Goal: Task Accomplishment & Management: Use online tool/utility

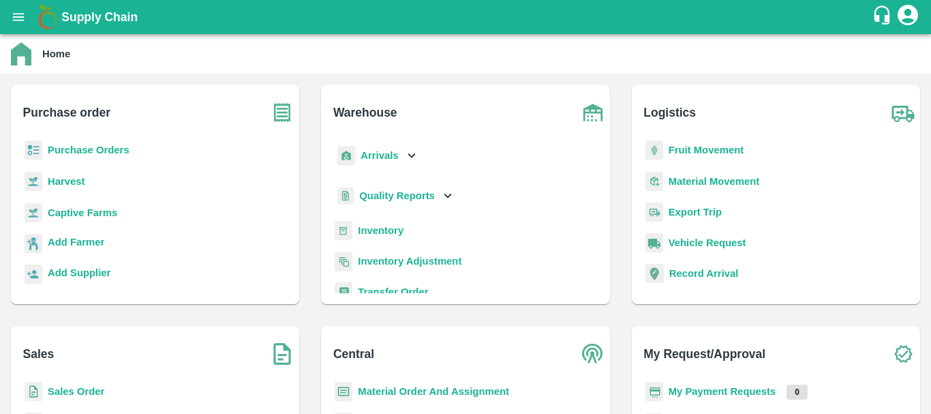
click at [445, 177] on div "Arrivals" at bounding box center [465, 161] width 267 height 42
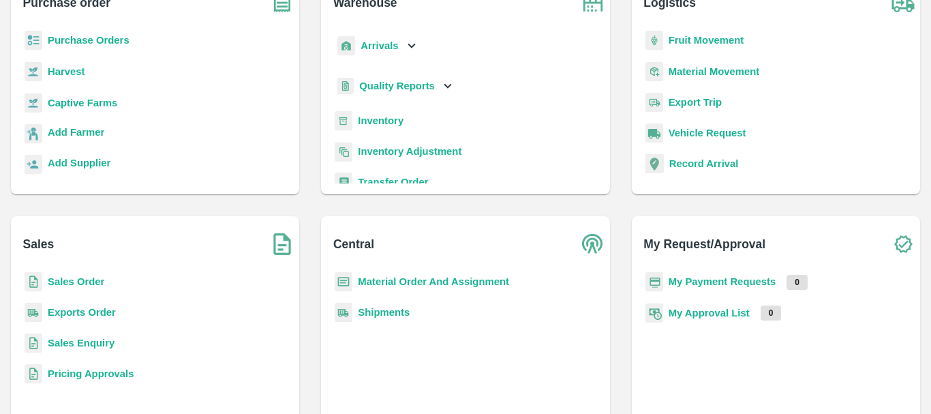
click at [74, 310] on b "Exports Order" at bounding box center [82, 312] width 68 height 11
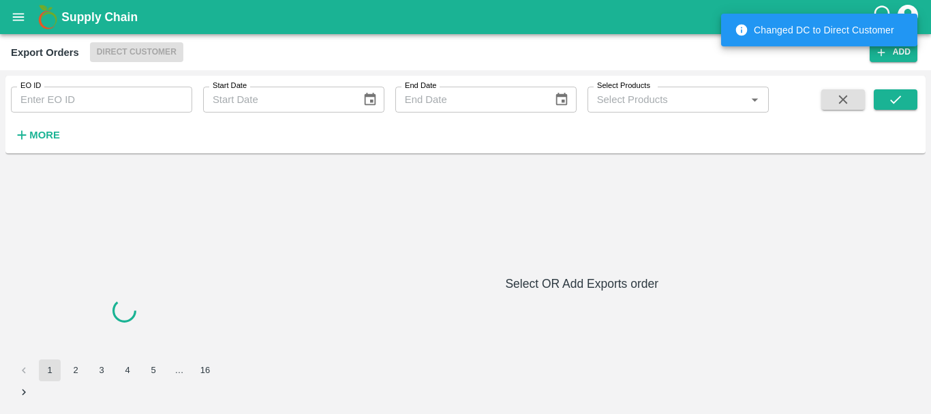
click at [85, 104] on input "EO ID" at bounding box center [101, 100] width 181 height 26
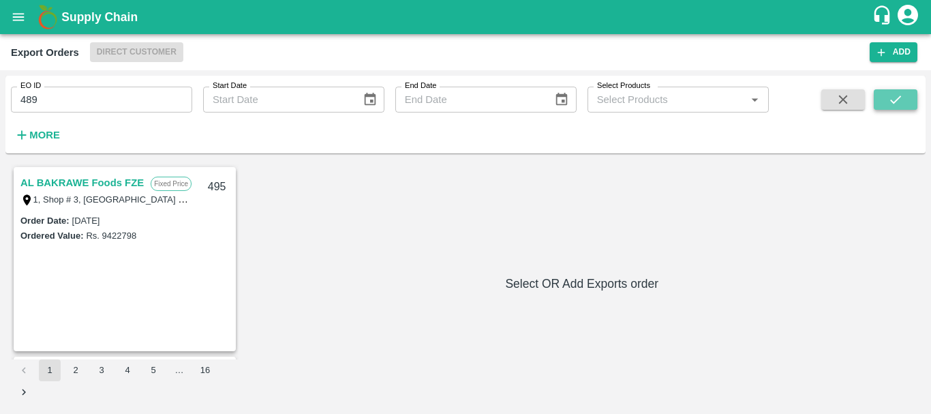
click at [901, 105] on icon "submit" at bounding box center [895, 99] width 15 height 15
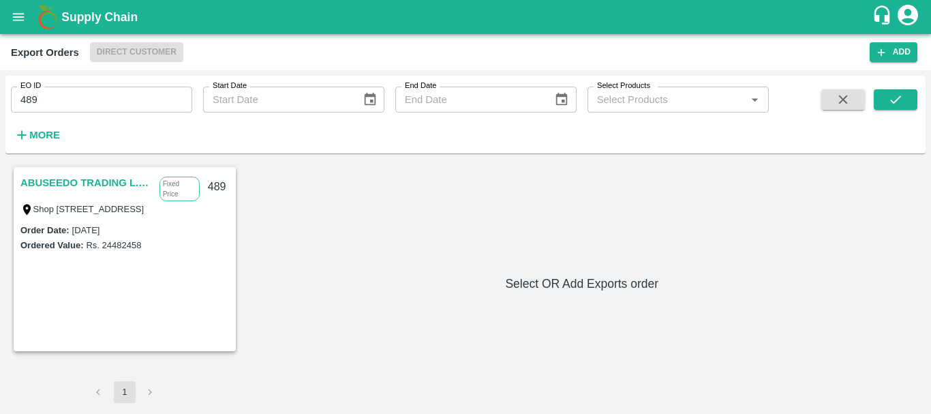
click at [46, 183] on link "ABUSEEDO TRADING L.L.C" at bounding box center [86, 183] width 132 height 18
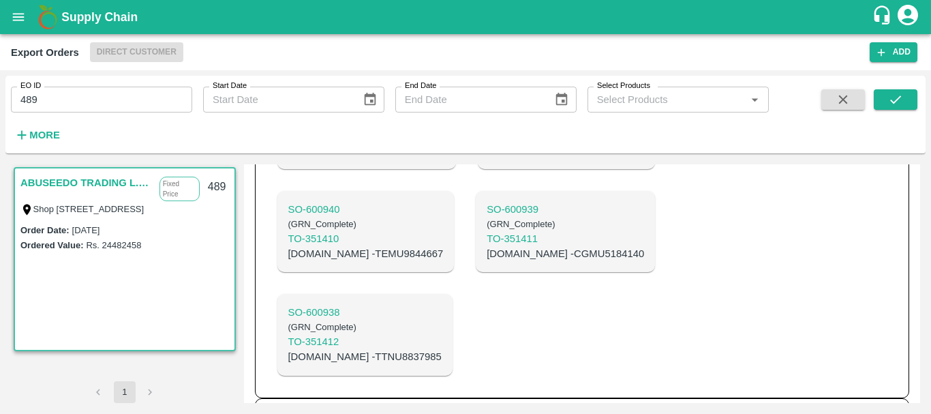
scroll to position [1697, 0]
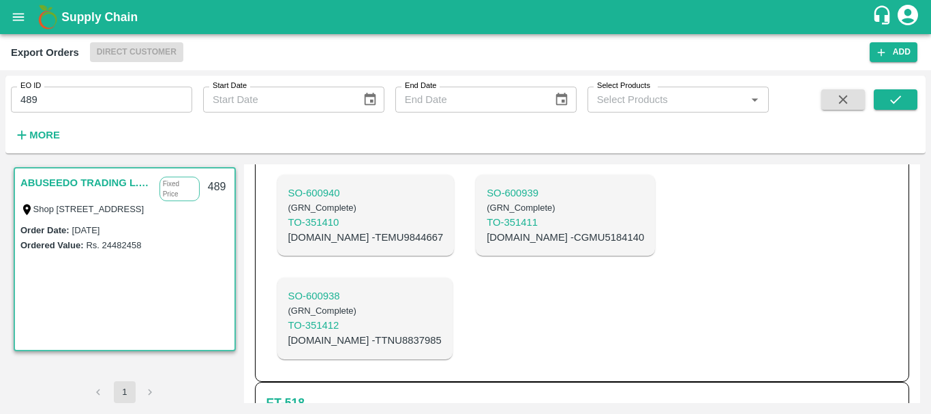
click at [723, 412] on button "Assign MO" at bounding box center [738, 422] width 61 height 20
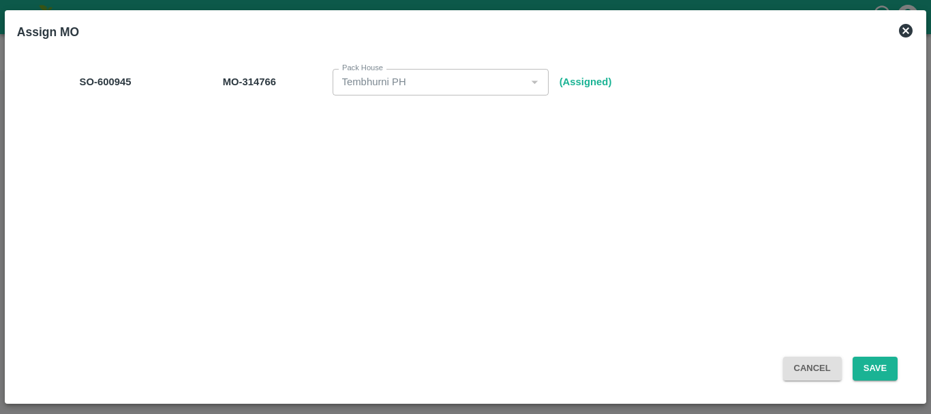
click at [909, 34] on icon at bounding box center [906, 31] width 14 height 14
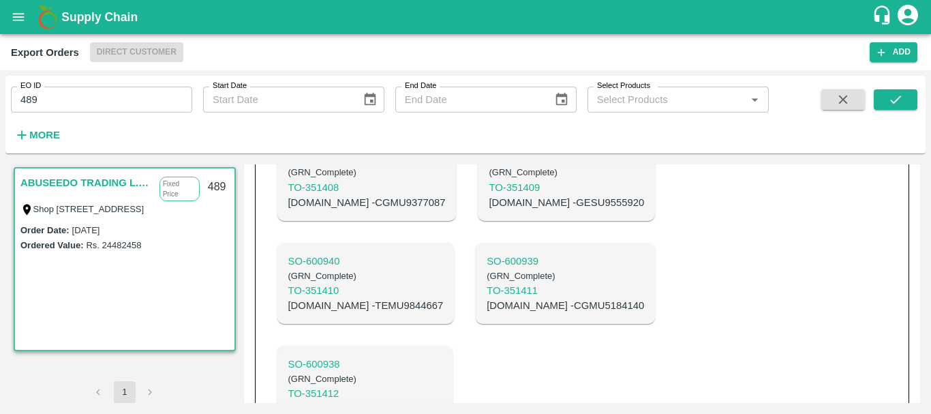
scroll to position [1550, 0]
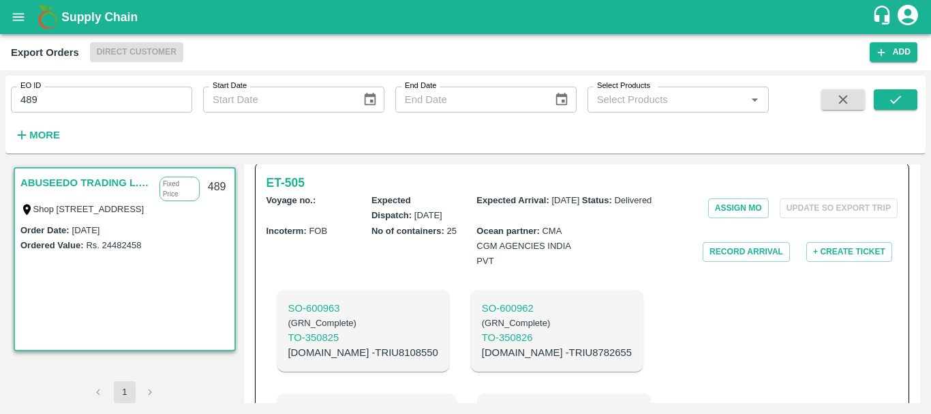
scroll to position [447, 0]
click at [744, 262] on button "Record Arrival" at bounding box center [746, 253] width 87 height 20
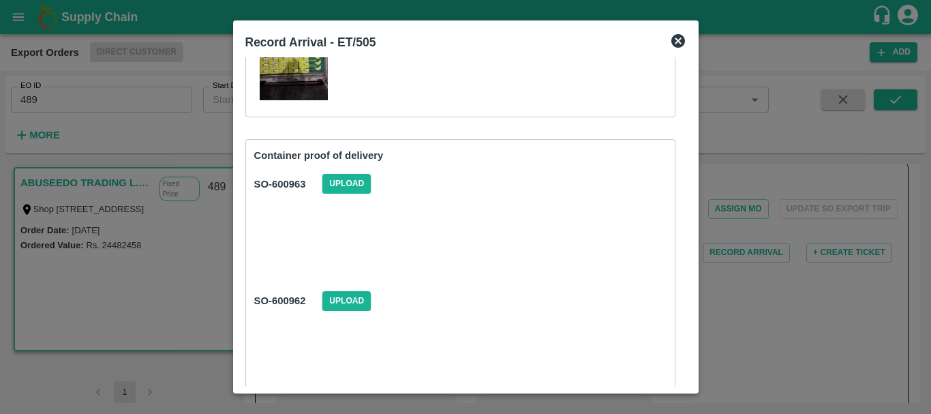
scroll to position [193, 0]
click at [339, 179] on span "Upload" at bounding box center [346, 183] width 48 height 20
click at [0, 0] on input "Upload" at bounding box center [0, 0] width 0 height 0
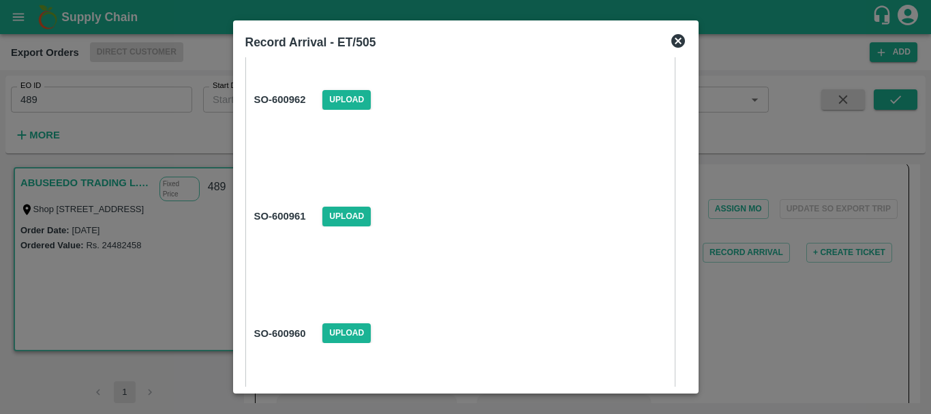
scroll to position [402, 0]
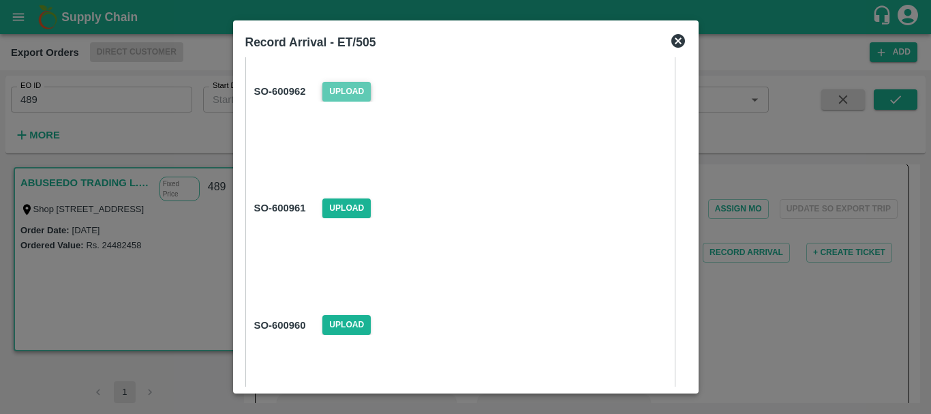
click at [333, 93] on span "Upload" at bounding box center [346, 92] width 48 height 20
click at [0, 0] on input "Upload" at bounding box center [0, 0] width 0 height 0
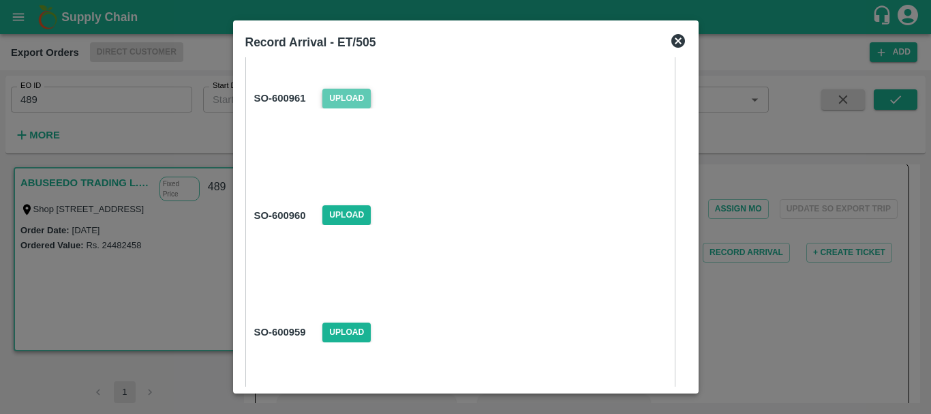
click at [335, 104] on span "Upload" at bounding box center [346, 99] width 48 height 20
click at [0, 0] on input "Upload" at bounding box center [0, 0] width 0 height 0
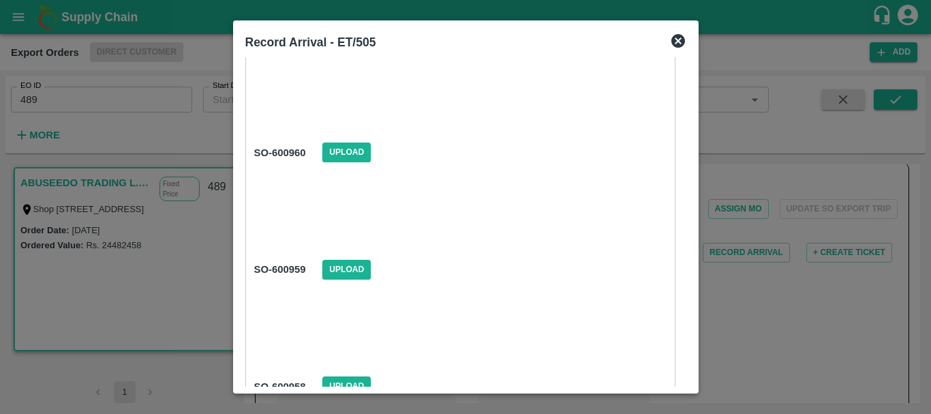
scroll to position [576, 0]
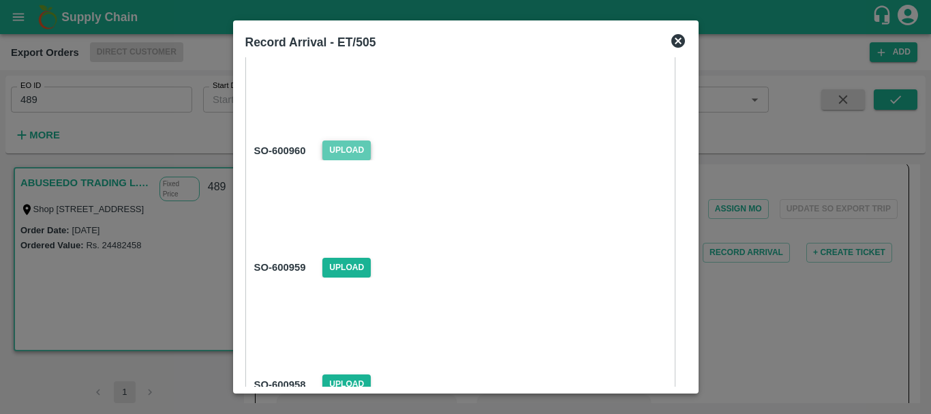
click at [352, 146] on span "Upload" at bounding box center [346, 150] width 48 height 20
click at [0, 0] on input "Upload" at bounding box center [0, 0] width 0 height 0
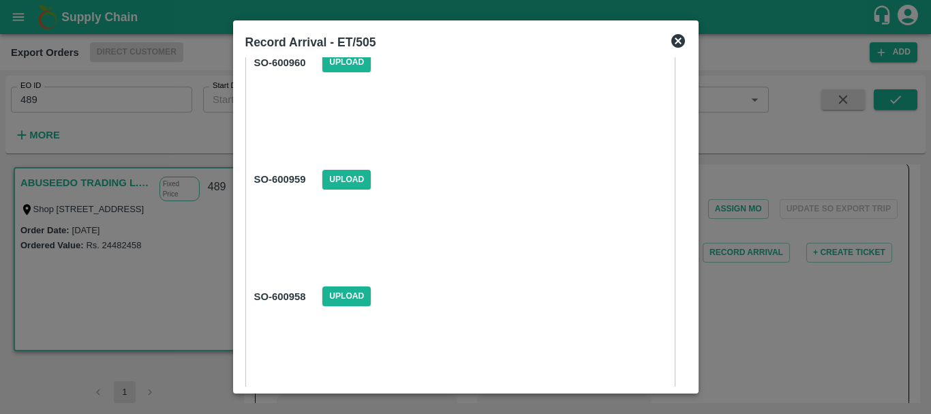
scroll to position [665, 0]
click at [352, 175] on span "Upload" at bounding box center [346, 178] width 48 height 20
click at [0, 0] on input "Upload" at bounding box center [0, 0] width 0 height 0
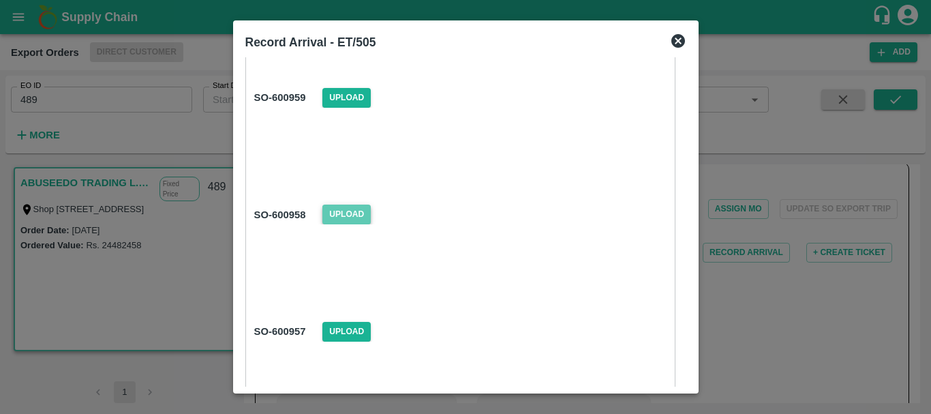
click at [352, 211] on span "Upload" at bounding box center [346, 215] width 48 height 20
click at [0, 0] on input "Upload" at bounding box center [0, 0] width 0 height 0
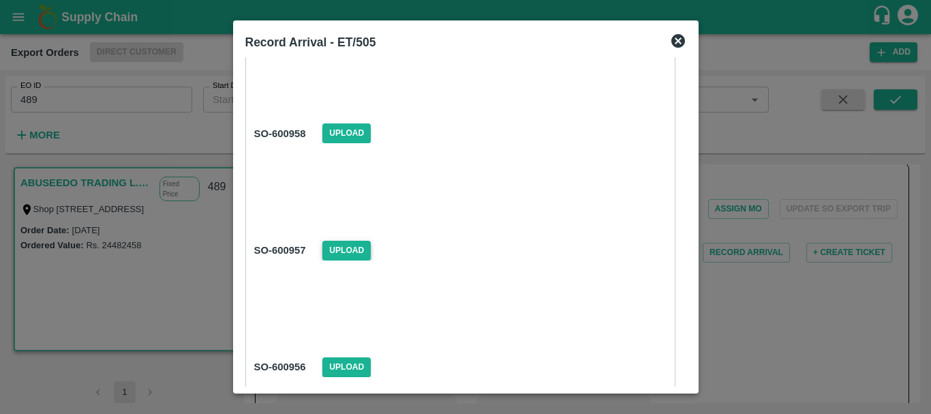
click at [349, 248] on span "Upload" at bounding box center [346, 251] width 48 height 20
click at [0, 0] on input "Upload" at bounding box center [0, 0] width 0 height 0
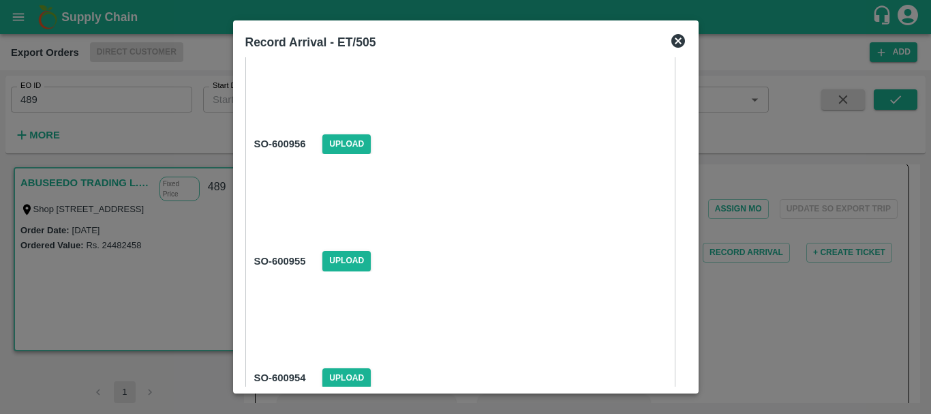
scroll to position [1051, 0]
click at [331, 140] on span "Upload" at bounding box center [346, 144] width 48 height 20
click at [0, 0] on input "Upload" at bounding box center [0, 0] width 0 height 0
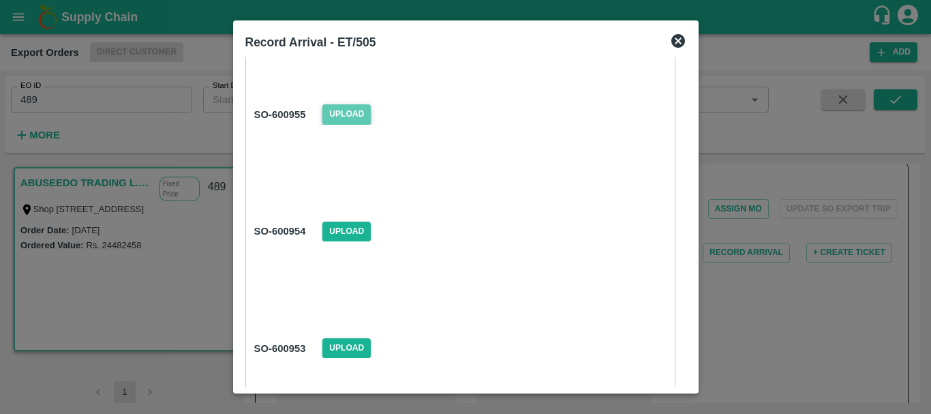
click at [352, 113] on span "Upload" at bounding box center [346, 114] width 48 height 20
click at [0, 0] on input "Upload" at bounding box center [0, 0] width 0 height 0
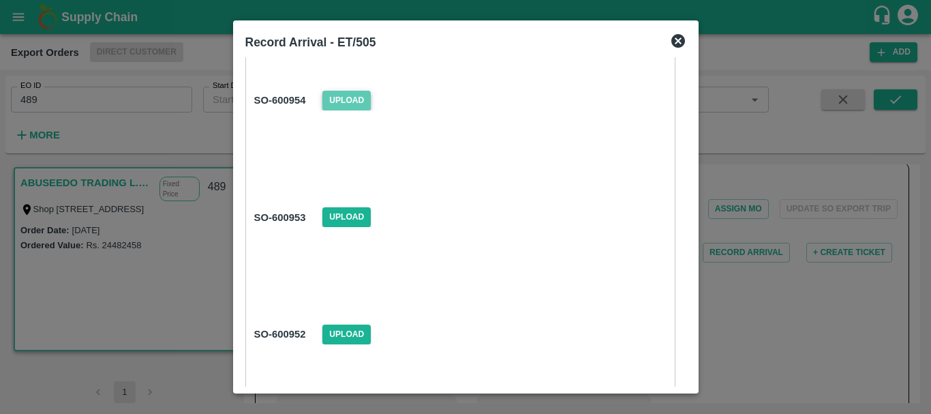
click at [354, 103] on span "Upload" at bounding box center [346, 101] width 48 height 20
click at [0, 0] on input "Upload" at bounding box center [0, 0] width 0 height 0
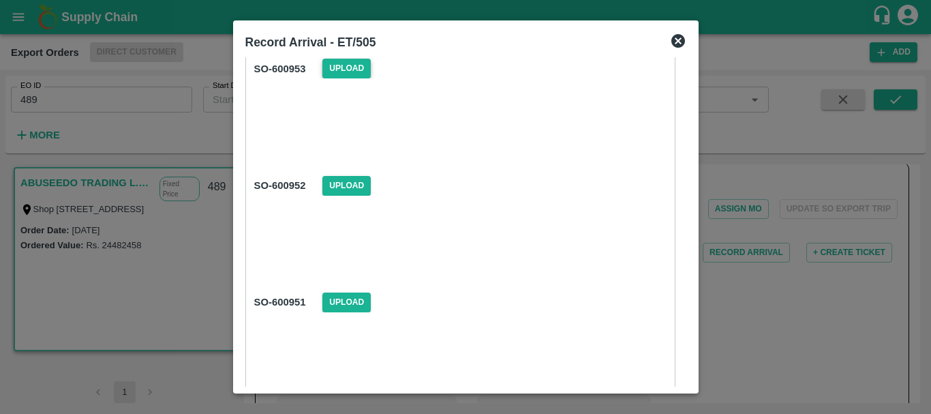
click at [349, 67] on span "Upload" at bounding box center [346, 69] width 48 height 20
click at [0, 0] on input "Upload" at bounding box center [0, 0] width 0 height 0
click at [340, 188] on span "Upload" at bounding box center [346, 186] width 48 height 20
click at [0, 0] on input "Upload" at bounding box center [0, 0] width 0 height 0
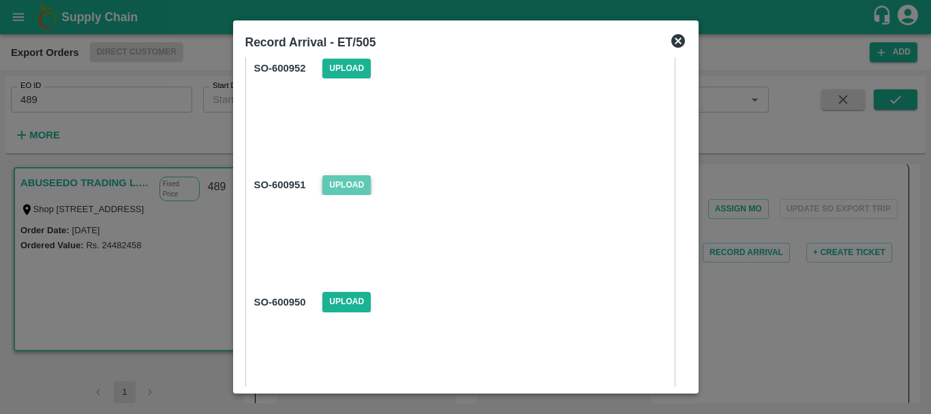
click at [361, 183] on span "Upload" at bounding box center [346, 185] width 48 height 20
click at [0, 0] on input "Upload" at bounding box center [0, 0] width 0 height 0
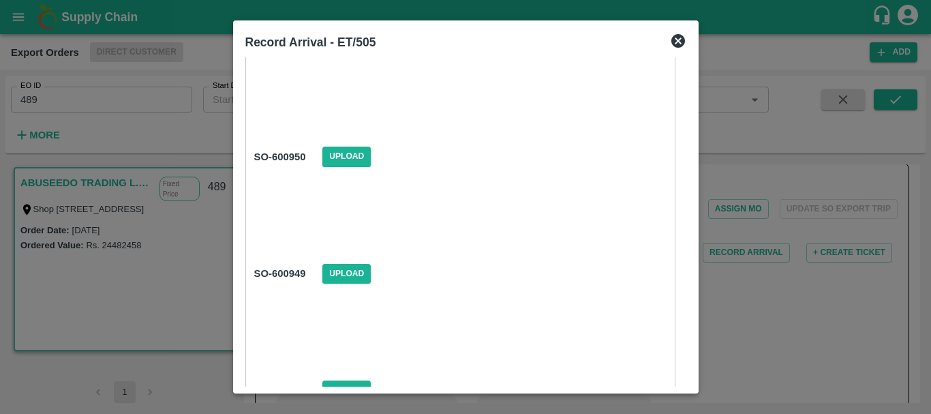
scroll to position [1739, 0]
click at [355, 149] on span "Upload" at bounding box center [346, 156] width 48 height 20
click at [0, 0] on input "Upload" at bounding box center [0, 0] width 0 height 0
click at [352, 153] on span "Upload" at bounding box center [346, 159] width 48 height 20
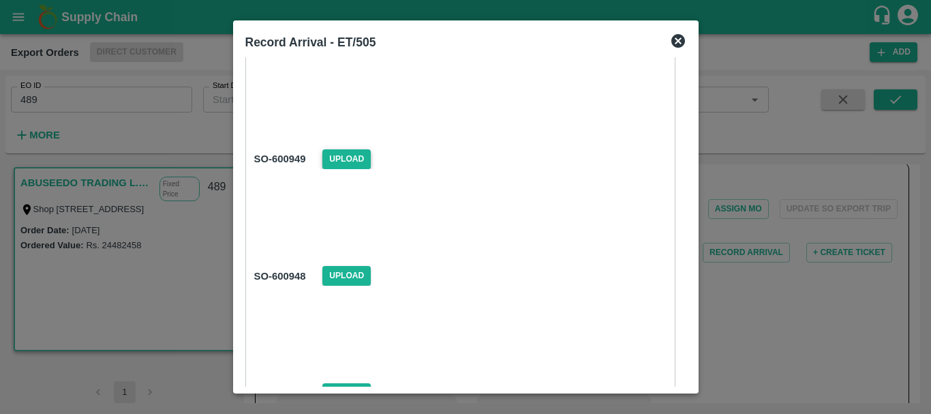
click at [0, 0] on input "Upload" at bounding box center [0, 0] width 0 height 0
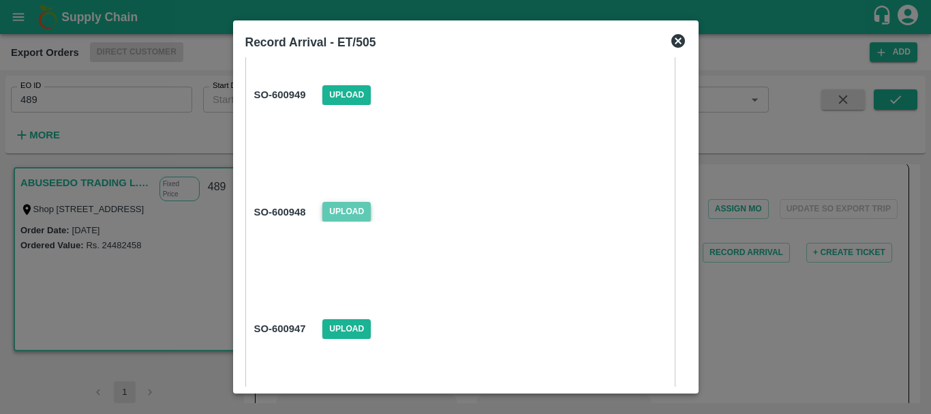
click at [356, 205] on span "Upload" at bounding box center [346, 212] width 48 height 20
click at [0, 0] on input "Upload" at bounding box center [0, 0] width 0 height 0
click at [357, 211] on span "Upload" at bounding box center [346, 214] width 48 height 20
click at [0, 0] on input "Upload" at bounding box center [0, 0] width 0 height 0
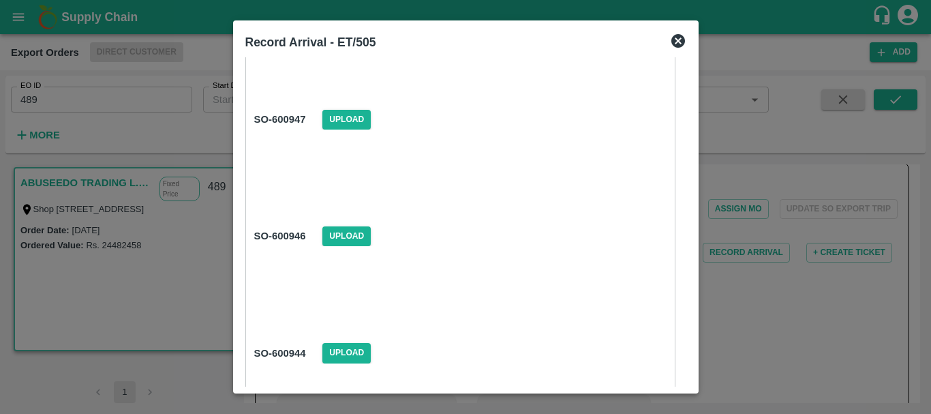
scroll to position [2130, 0]
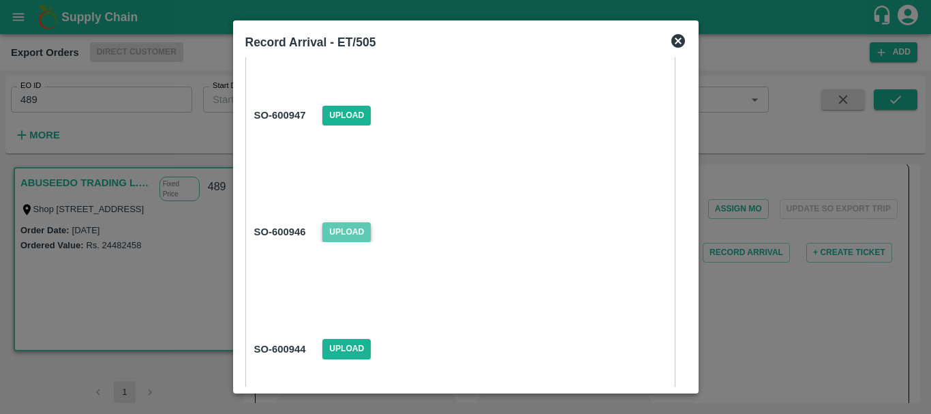
click at [339, 229] on span "Upload" at bounding box center [346, 232] width 48 height 20
click at [0, 0] on input "Upload" at bounding box center [0, 0] width 0 height 0
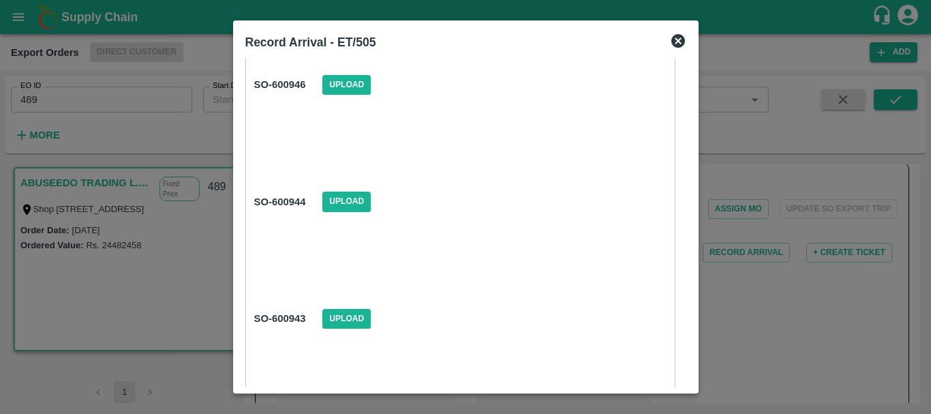
scroll to position [2279, 0]
click at [348, 198] on span "Upload" at bounding box center [346, 200] width 48 height 20
click at [0, 0] on input "Upload" at bounding box center [0, 0] width 0 height 0
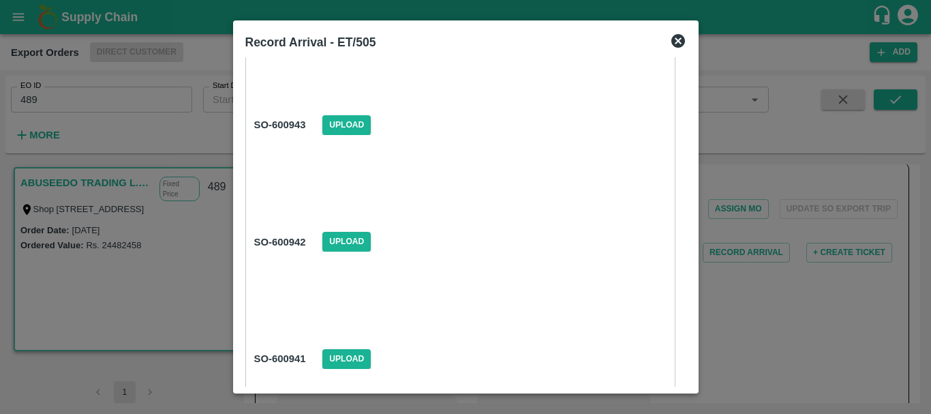
scroll to position [2480, 0]
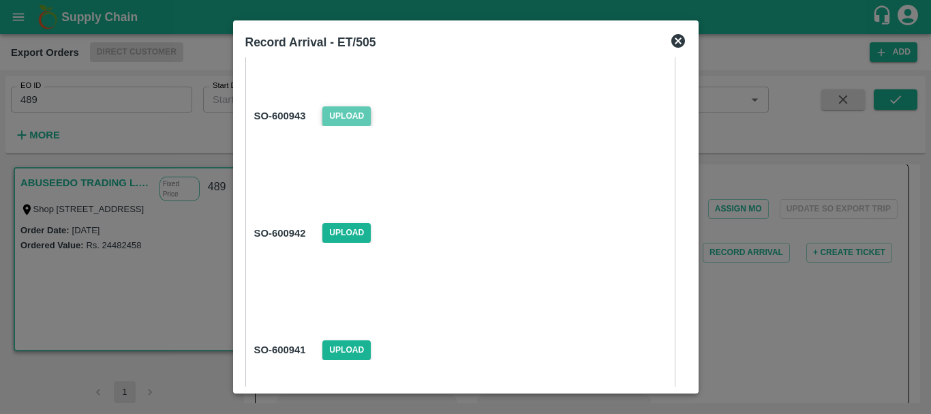
click at [347, 119] on span "Upload" at bounding box center [346, 116] width 48 height 20
click at [0, 0] on input "Upload" at bounding box center [0, 0] width 0 height 0
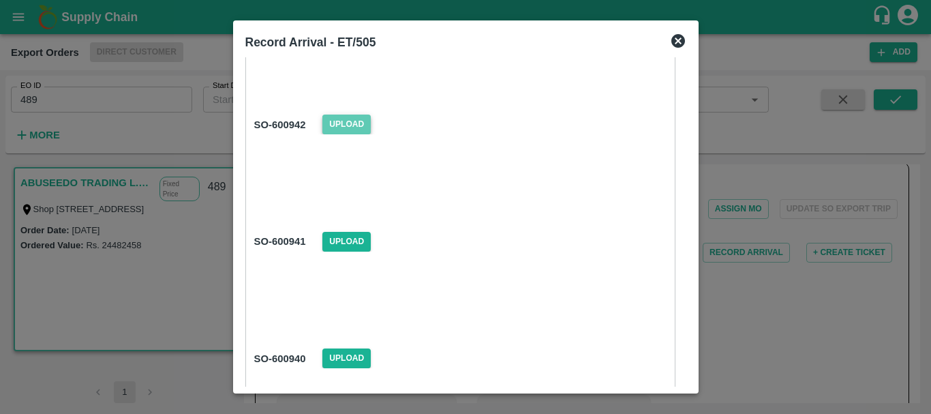
click at [352, 121] on span "Upload" at bounding box center [346, 125] width 48 height 20
click at [0, 0] on input "Upload" at bounding box center [0, 0] width 0 height 0
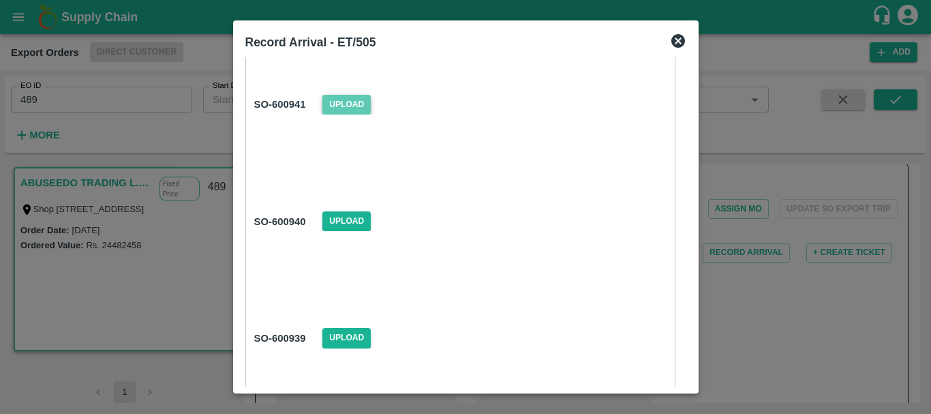
click at [346, 106] on span "Upload" at bounding box center [346, 105] width 48 height 20
click at [0, 0] on input "Upload" at bounding box center [0, 0] width 0 height 0
click at [357, 217] on span "Upload" at bounding box center [346, 221] width 48 height 20
click at [0, 0] on input "Upload" at bounding box center [0, 0] width 0 height 0
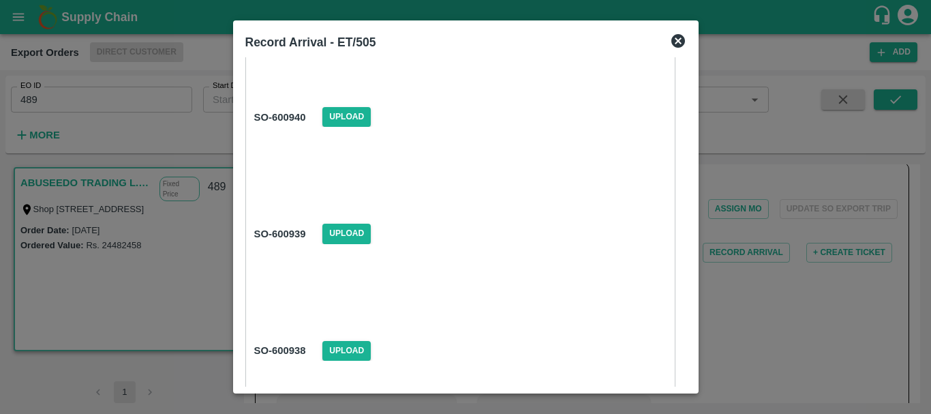
scroll to position [2833, 0]
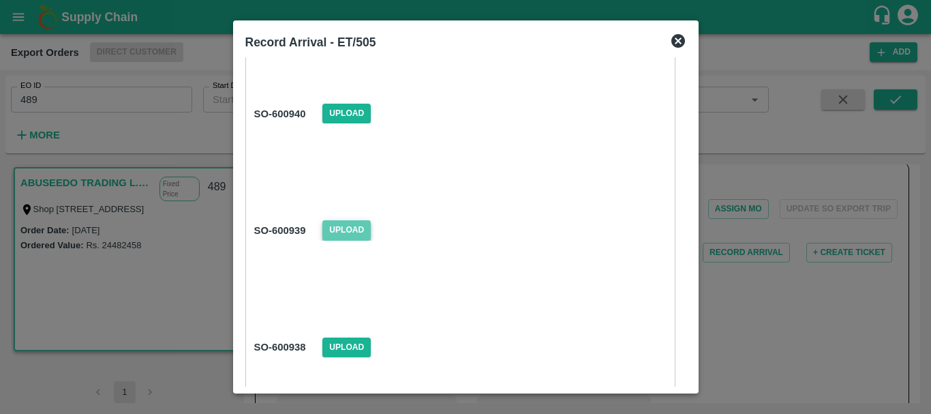
click at [355, 222] on span "Upload" at bounding box center [346, 230] width 48 height 20
click at [0, 0] on input "Upload" at bounding box center [0, 0] width 0 height 0
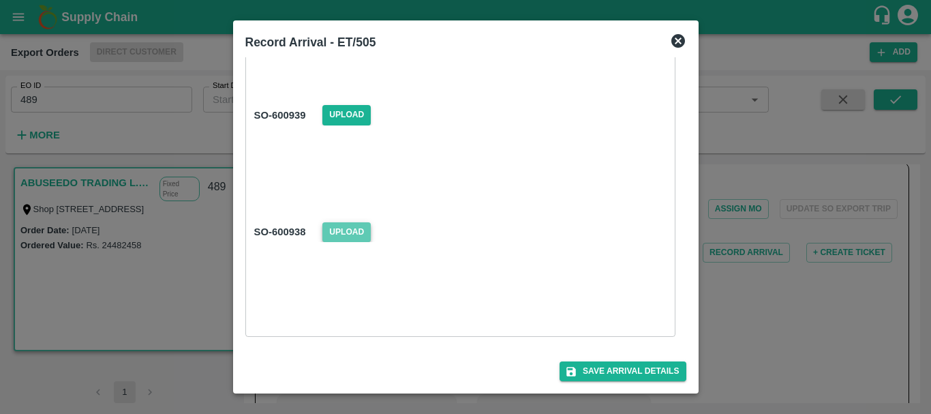
click at [350, 231] on span "Upload" at bounding box center [346, 232] width 48 height 20
click at [0, 0] on input "Upload" at bounding box center [0, 0] width 0 height 0
click at [582, 369] on button "Save Arrival Details" at bounding box center [623, 371] width 126 height 20
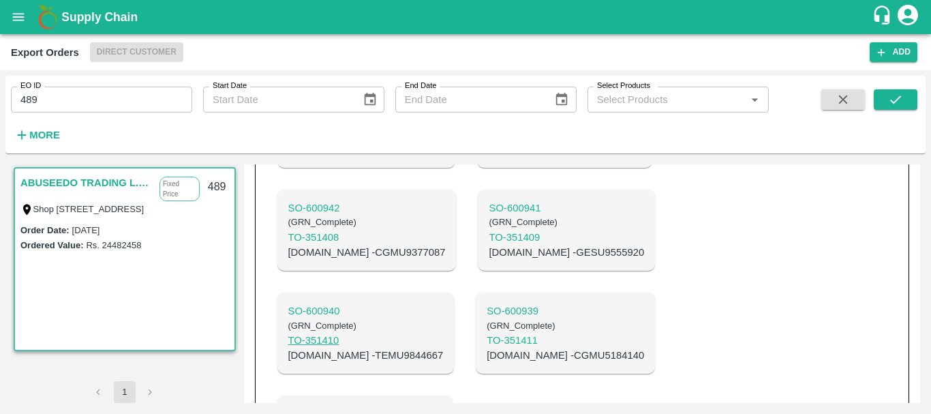
scroll to position [1576, 0]
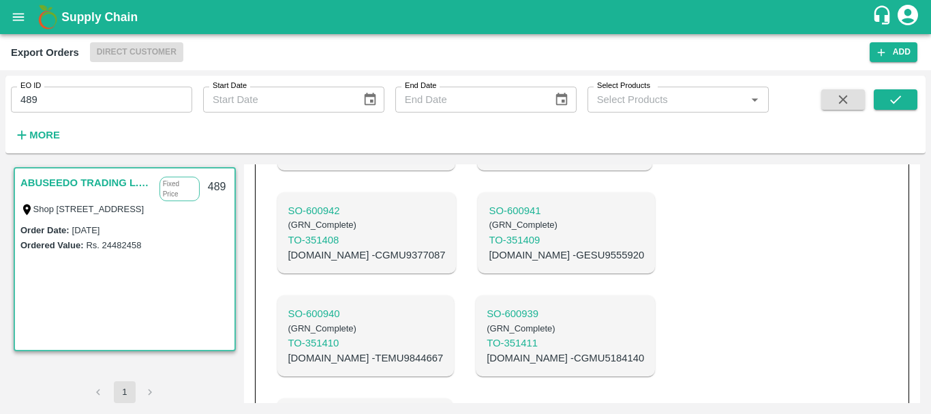
click at [320, 409] on p "SO- 600938" at bounding box center [364, 416] width 153 height 15
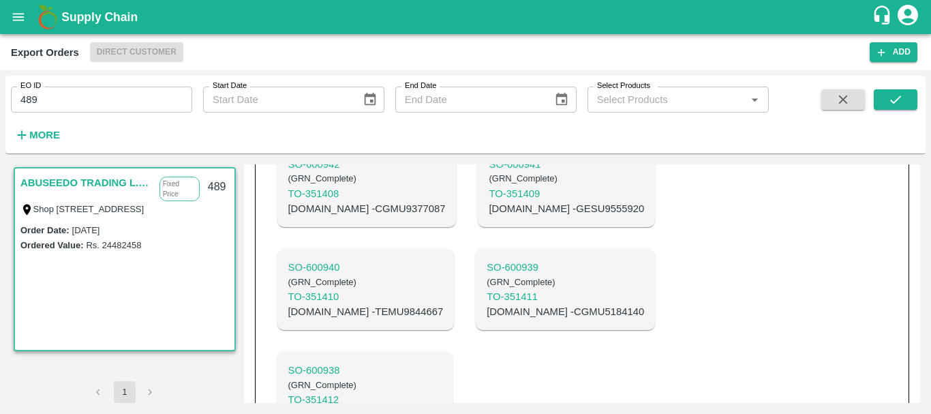
scroll to position [1618, 0]
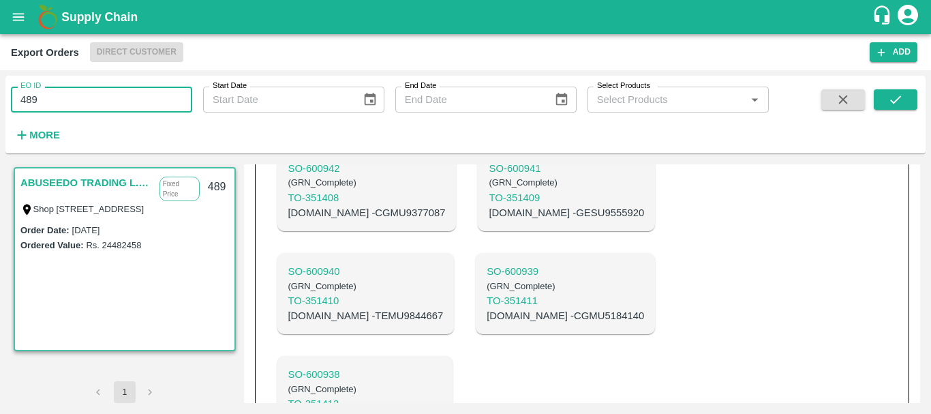
click at [73, 93] on input "489" at bounding box center [101, 100] width 181 height 26
type input "490"
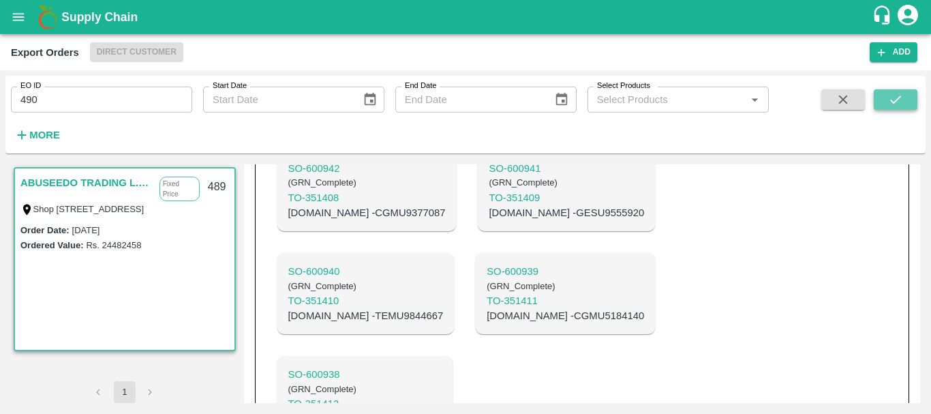
click at [896, 99] on icon "submit" at bounding box center [895, 99] width 15 height 15
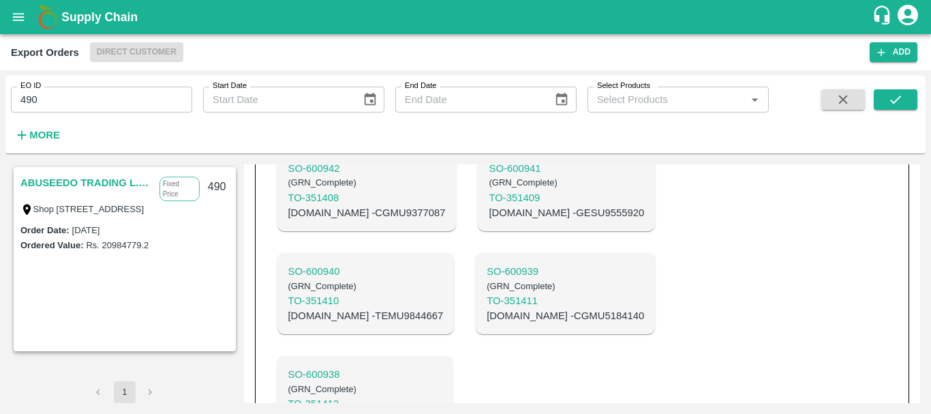
click at [70, 189] on link "ABUSEEDO TRADING L.L.C" at bounding box center [86, 183] width 132 height 18
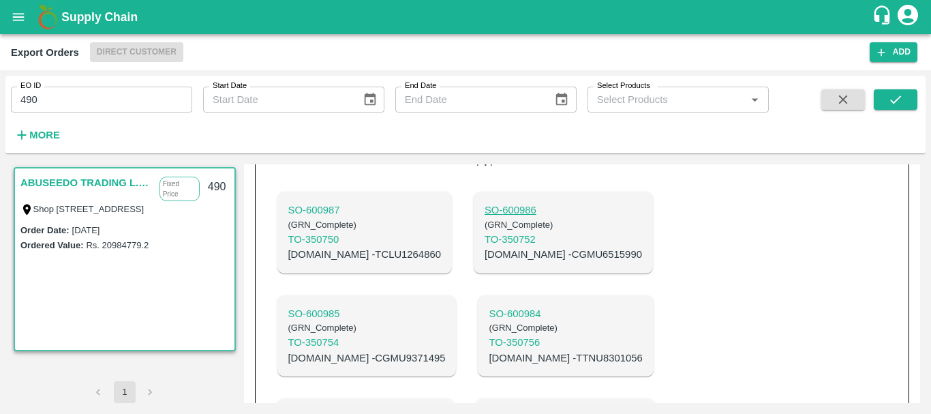
scroll to position [449, 0]
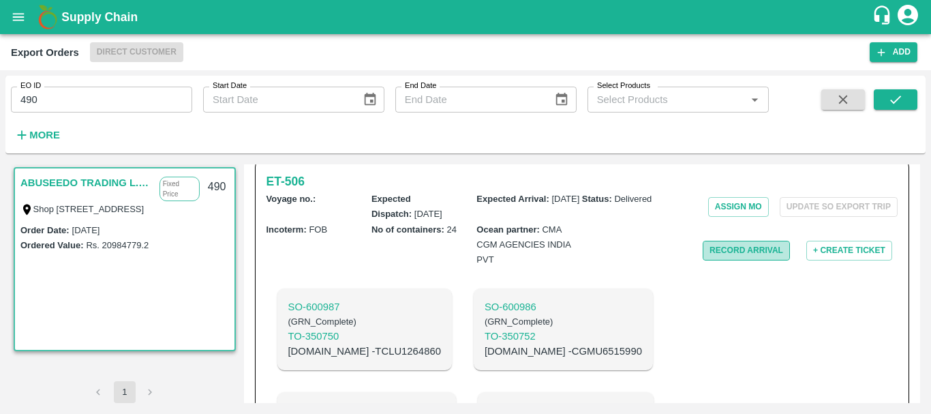
click at [721, 260] on button "Record Arrival" at bounding box center [746, 251] width 87 height 20
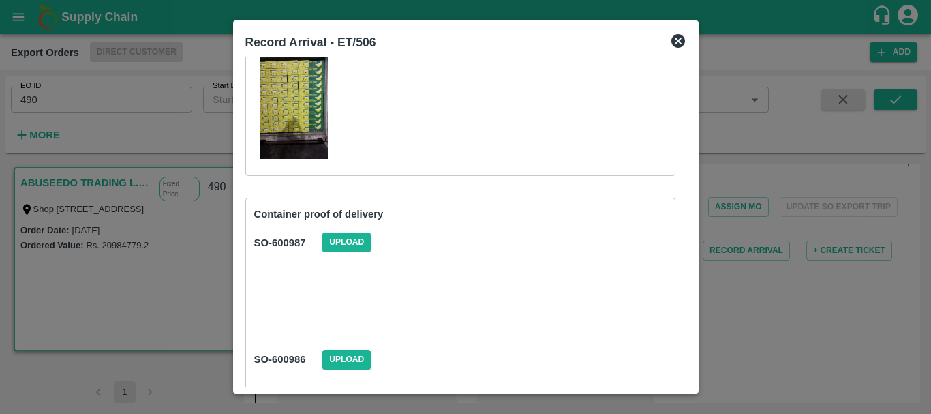
scroll to position [179, 0]
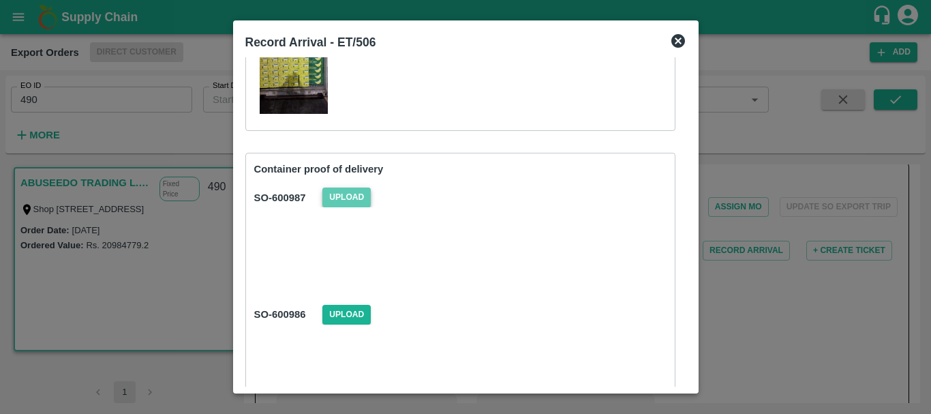
click at [335, 194] on span "Upload" at bounding box center [346, 197] width 48 height 20
click at [0, 0] on input "Upload" at bounding box center [0, 0] width 0 height 0
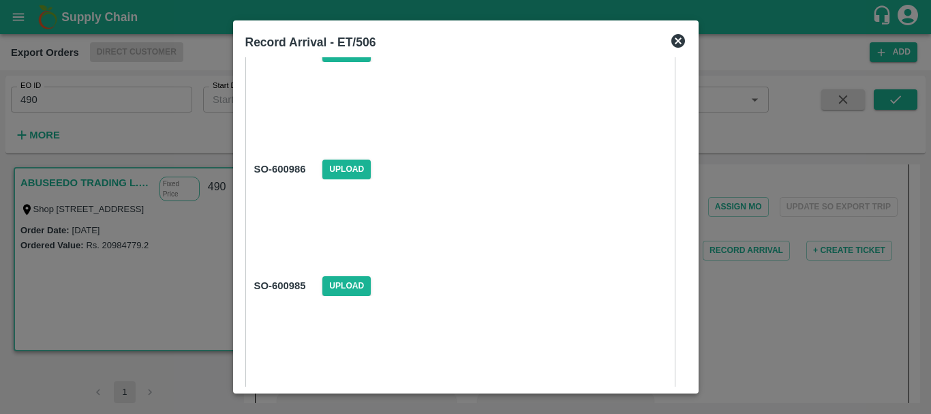
scroll to position [325, 0]
click at [354, 175] on span "Upload" at bounding box center [346, 168] width 48 height 20
click at [0, 0] on input "Upload" at bounding box center [0, 0] width 0 height 0
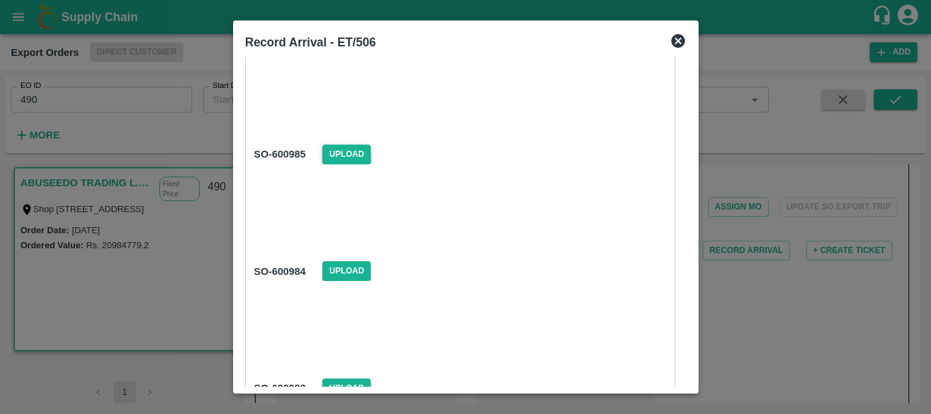
click at [344, 149] on span "Upload" at bounding box center [346, 155] width 48 height 20
click at [0, 0] on input "Upload" at bounding box center [0, 0] width 0 height 0
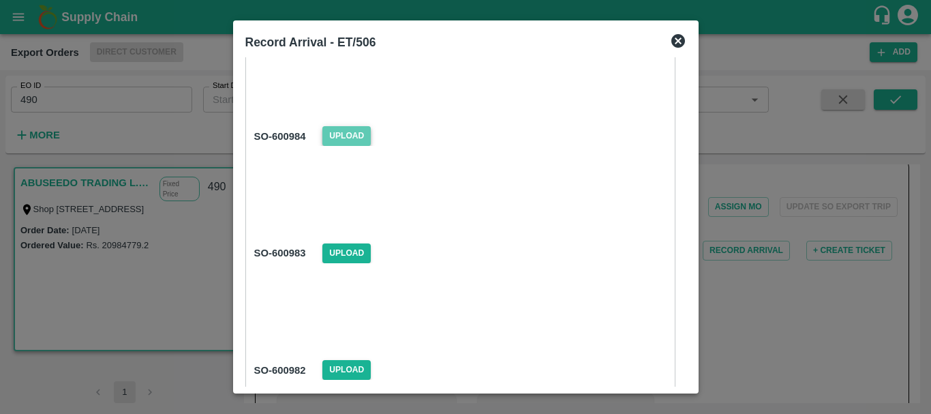
click at [348, 138] on span "Upload" at bounding box center [346, 136] width 48 height 20
click at [0, 0] on input "Upload" at bounding box center [0, 0] width 0 height 0
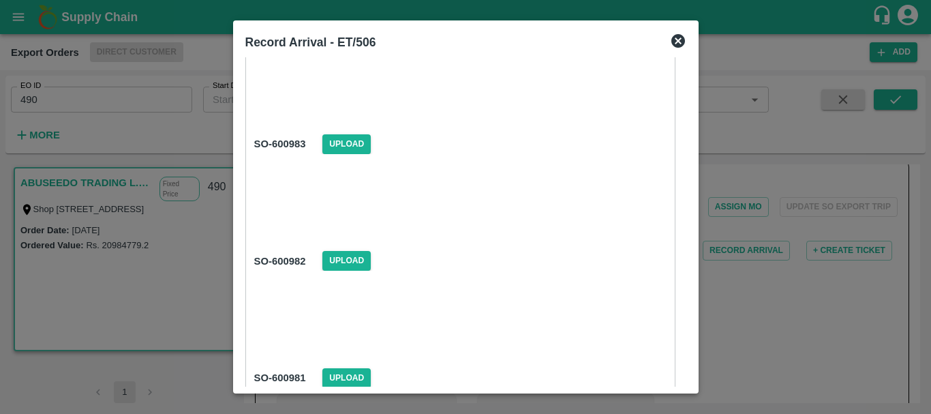
scroll to position [701, 0]
click at [350, 139] on span "Upload" at bounding box center [346, 143] width 48 height 20
click at [0, 0] on input "Upload" at bounding box center [0, 0] width 0 height 0
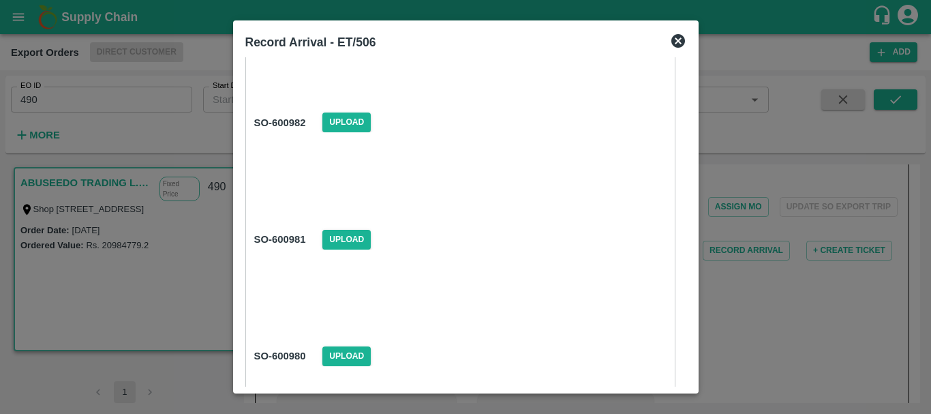
scroll to position [838, 0]
click at [352, 122] on span "Upload" at bounding box center [346, 122] width 48 height 20
click at [0, 0] on input "Upload" at bounding box center [0, 0] width 0 height 0
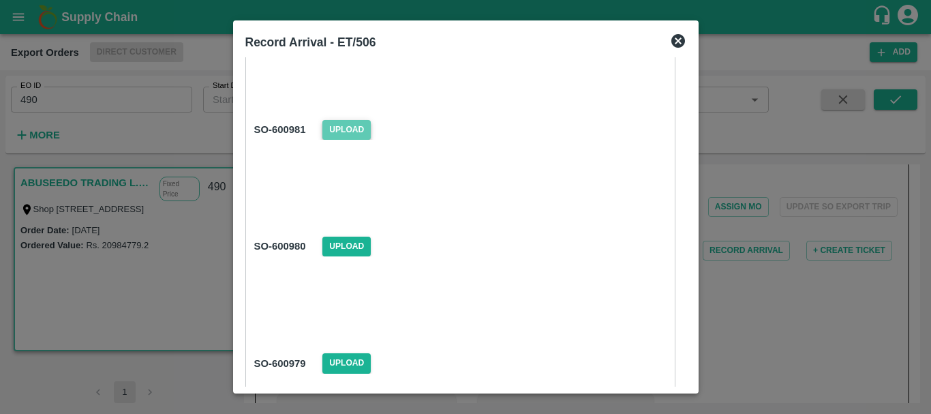
click at [347, 128] on span "Upload" at bounding box center [346, 130] width 48 height 20
click at [0, 0] on input "Upload" at bounding box center [0, 0] width 0 height 0
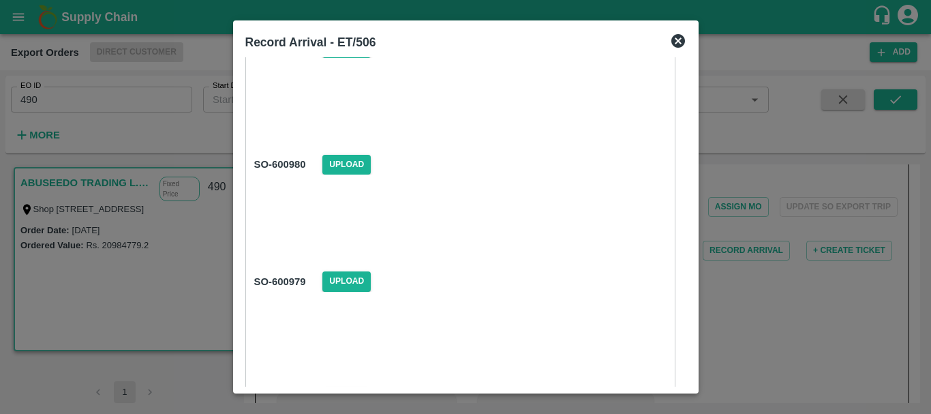
scroll to position [1034, 0]
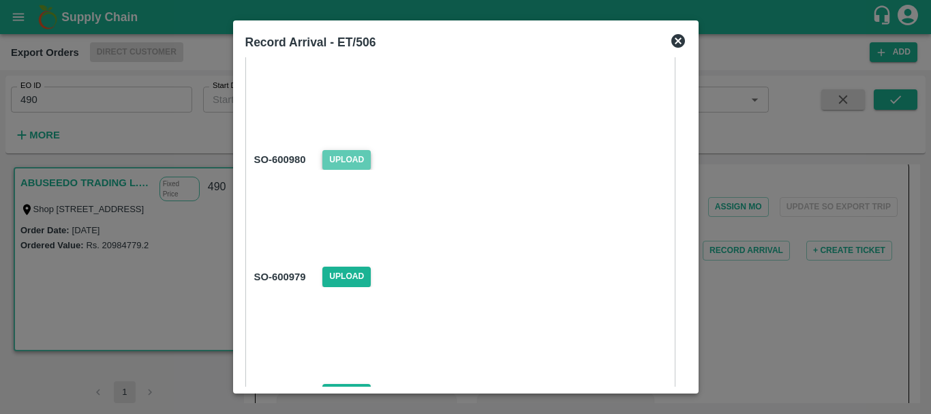
click at [351, 154] on span "Upload" at bounding box center [346, 160] width 48 height 20
click at [0, 0] on input "Upload" at bounding box center [0, 0] width 0 height 0
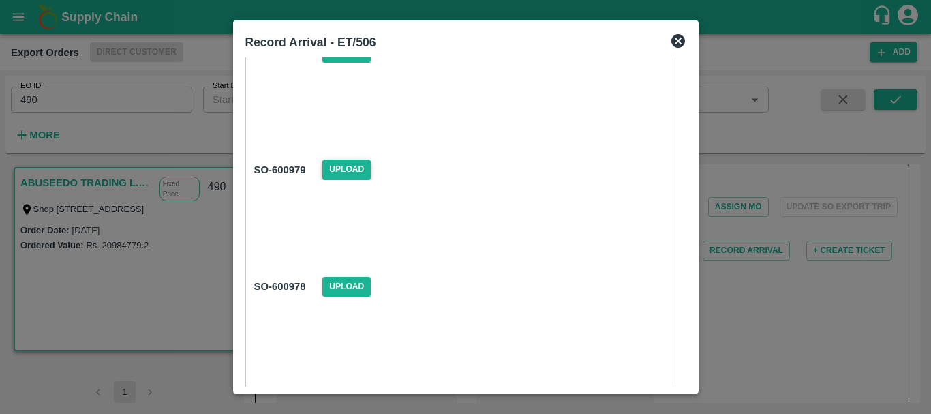
scroll to position [1142, 0]
click at [351, 164] on span "Upload" at bounding box center [346, 169] width 48 height 20
click at [0, 0] on input "Upload" at bounding box center [0, 0] width 0 height 0
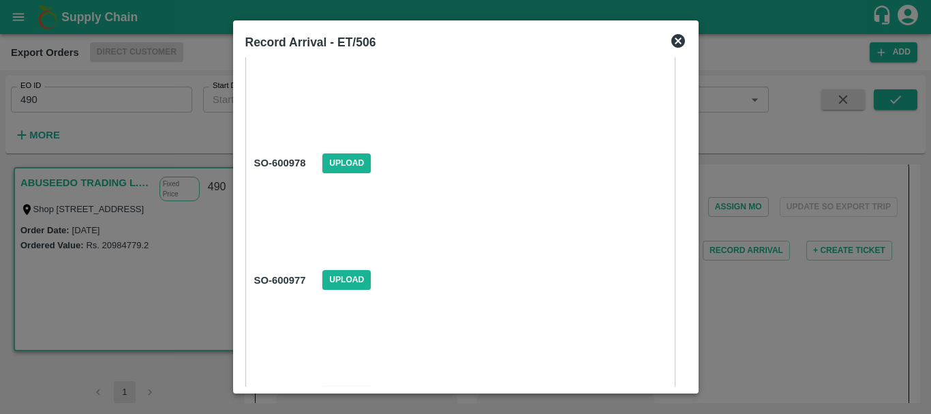
scroll to position [1265, 0]
click at [359, 156] on span "Upload" at bounding box center [346, 163] width 48 height 20
click at [0, 0] on input "Upload" at bounding box center [0, 0] width 0 height 0
click at [357, 157] on span "Upload" at bounding box center [346, 162] width 48 height 20
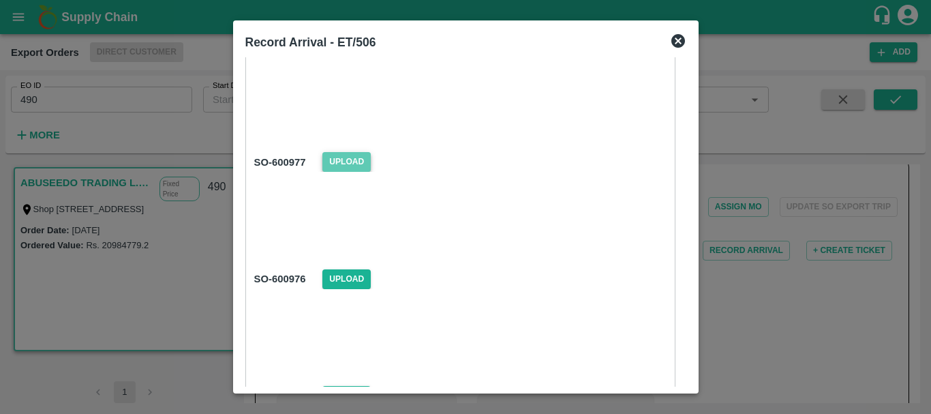
click at [0, 0] on input "Upload" at bounding box center [0, 0] width 0 height 0
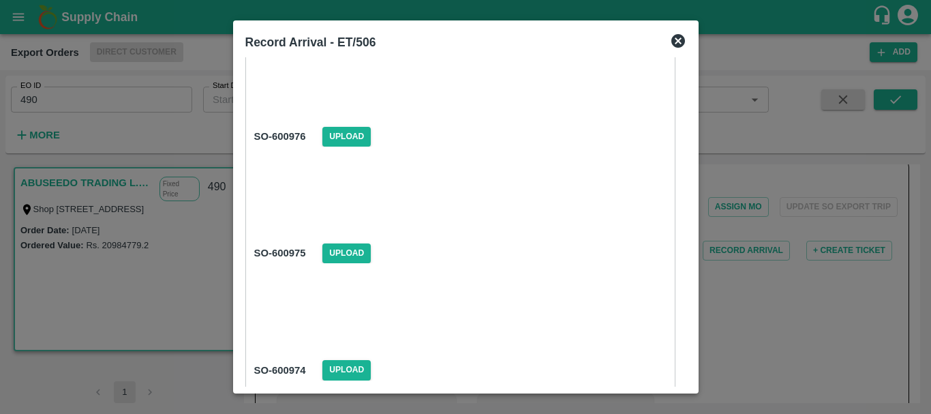
scroll to position [1532, 0]
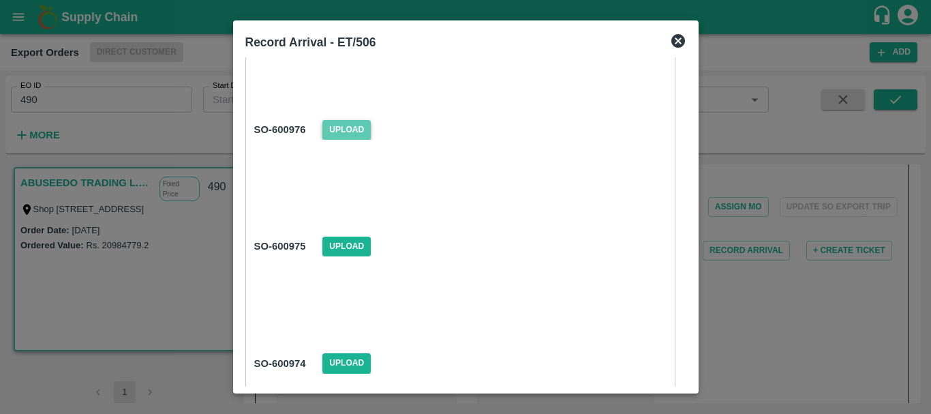
click at [357, 132] on span "Upload" at bounding box center [346, 130] width 48 height 20
click at [0, 0] on input "Upload" at bounding box center [0, 0] width 0 height 0
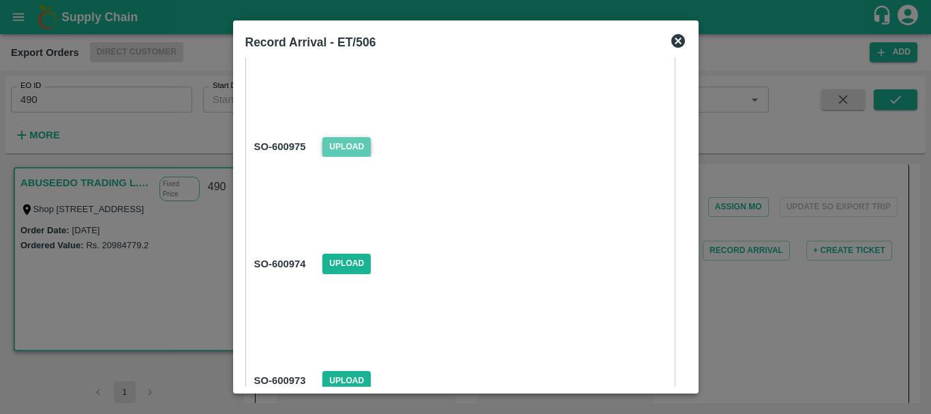
click at [339, 143] on span "Upload" at bounding box center [346, 147] width 48 height 20
click at [0, 0] on input "Upload" at bounding box center [0, 0] width 0 height 0
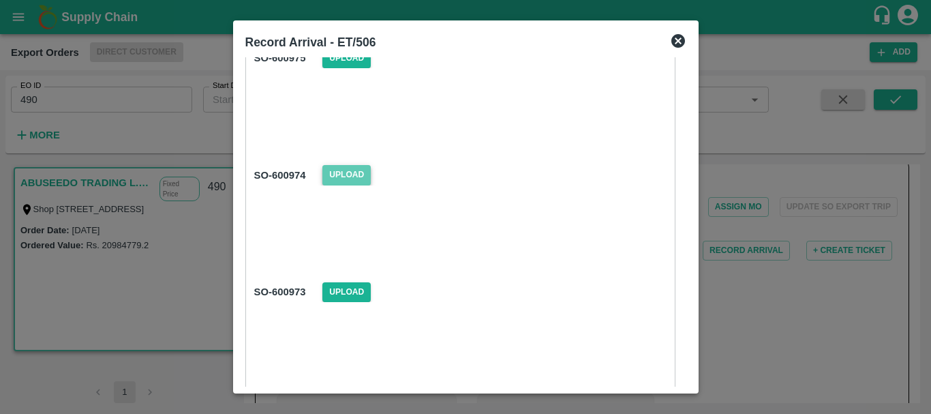
click at [354, 174] on span "Upload" at bounding box center [346, 175] width 48 height 20
click at [0, 0] on input "Upload" at bounding box center [0, 0] width 0 height 0
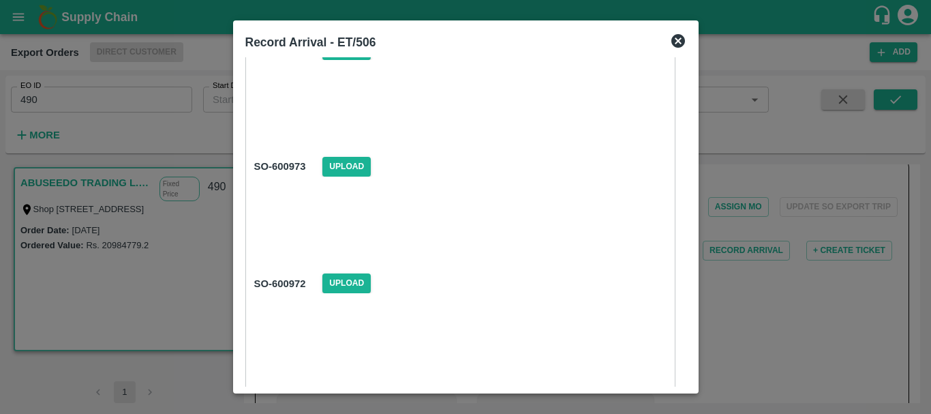
scroll to position [1859, 0]
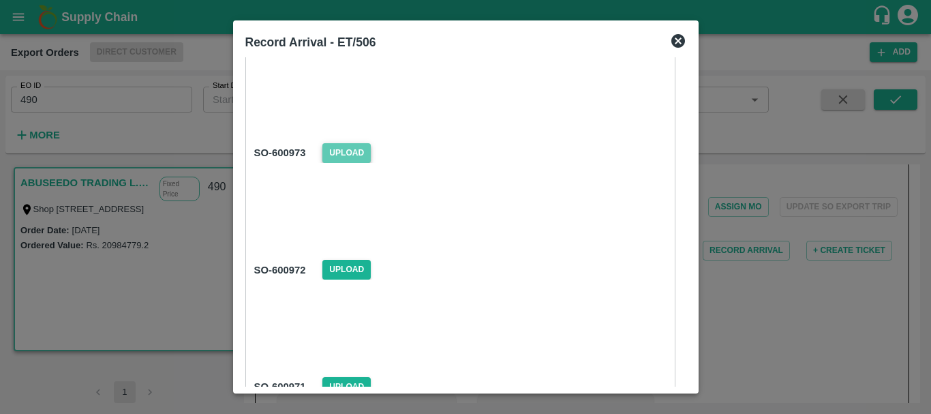
click at [342, 149] on span "Upload" at bounding box center [346, 153] width 48 height 20
click at [0, 0] on input "Upload" at bounding box center [0, 0] width 0 height 0
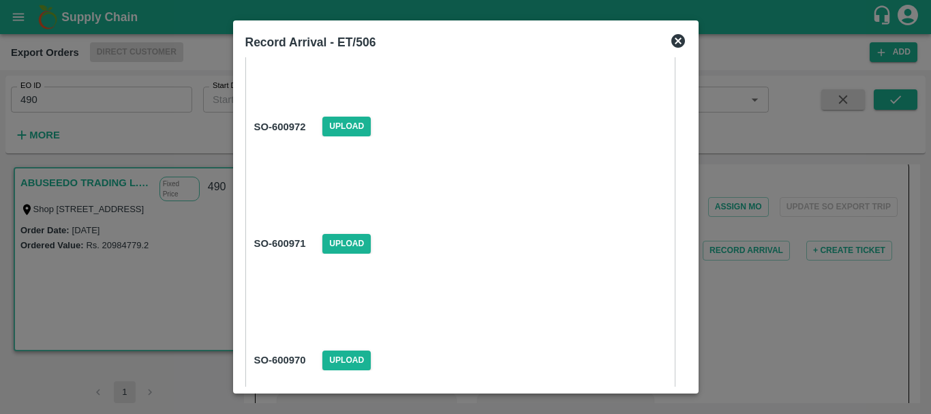
scroll to position [2006, 0]
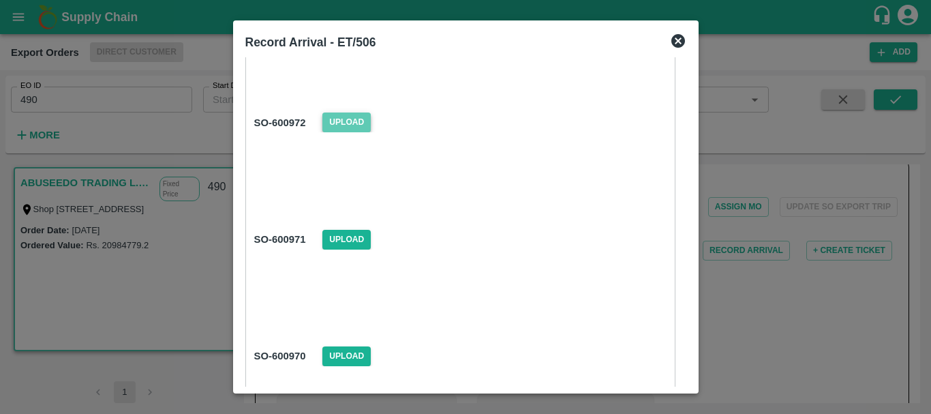
click at [350, 127] on span "Upload" at bounding box center [346, 122] width 48 height 20
click at [0, 0] on input "Upload" at bounding box center [0, 0] width 0 height 0
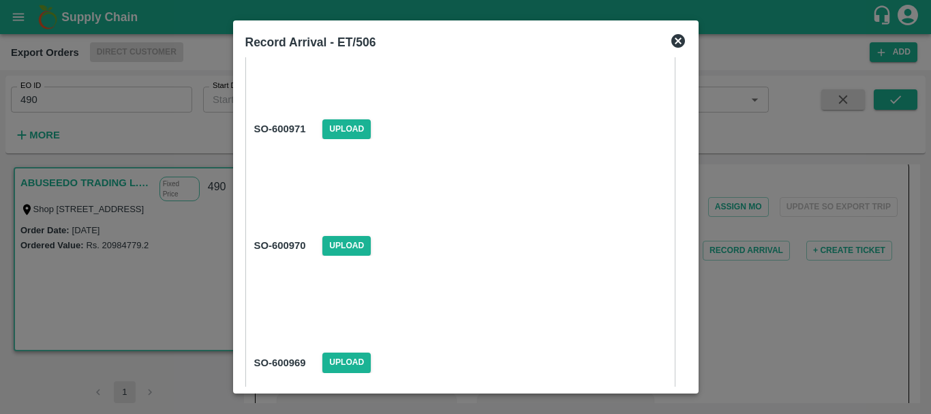
scroll to position [2119, 0]
click at [337, 123] on span "Upload" at bounding box center [346, 127] width 48 height 20
click at [0, 0] on input "Upload" at bounding box center [0, 0] width 0 height 0
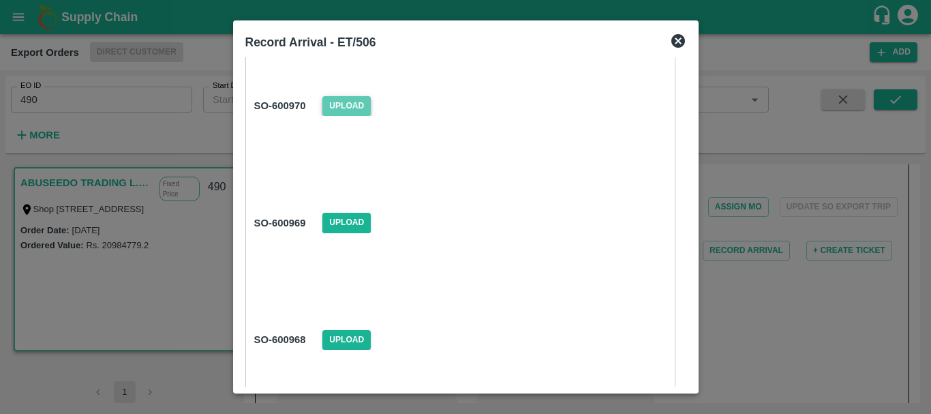
click at [348, 104] on span "Upload" at bounding box center [346, 106] width 48 height 20
click at [0, 0] on input "Upload" at bounding box center [0, 0] width 0 height 0
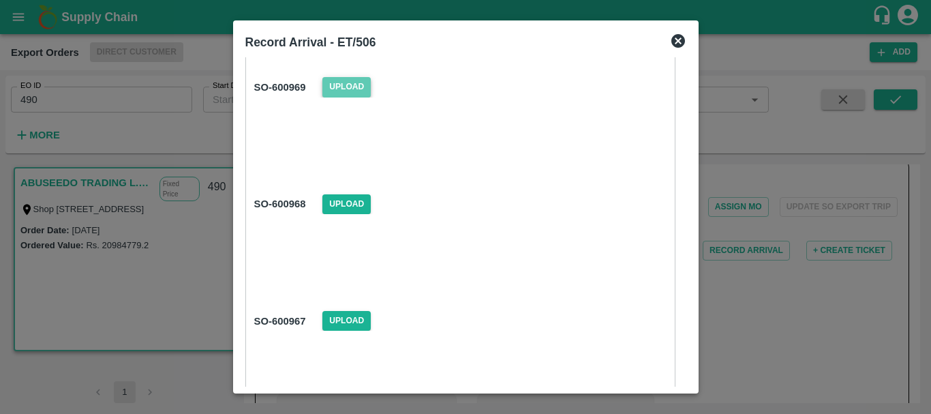
click at [357, 87] on span "Upload" at bounding box center [346, 87] width 48 height 20
click at [0, 0] on input "Upload" at bounding box center [0, 0] width 0 height 0
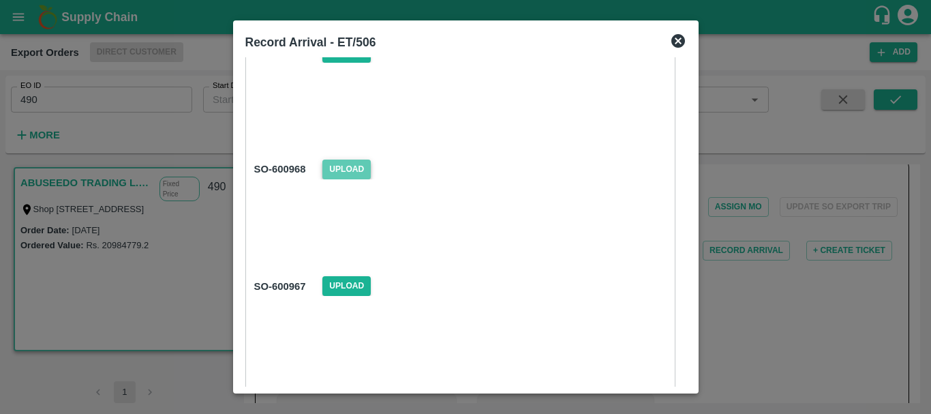
click at [352, 163] on span "Upload" at bounding box center [346, 170] width 48 height 20
click at [0, 0] on input "Upload" at bounding box center [0, 0] width 0 height 0
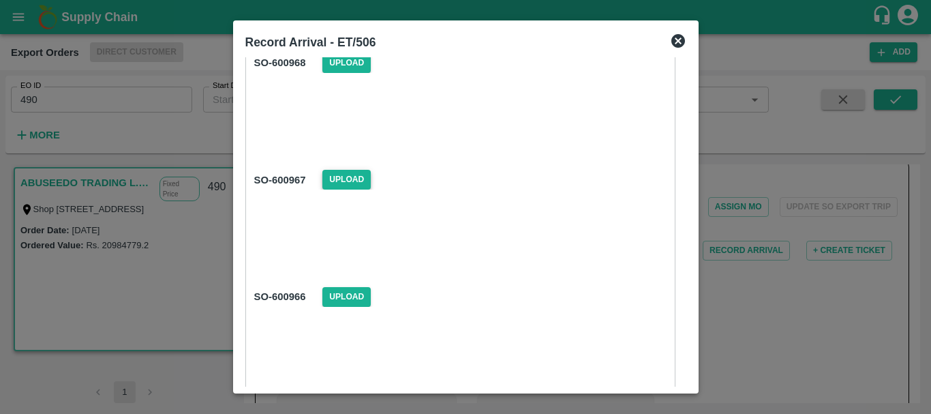
scroll to position [2533, 0]
click at [350, 180] on span "Upload" at bounding box center [346, 180] width 48 height 20
click at [0, 0] on input "Upload" at bounding box center [0, 0] width 0 height 0
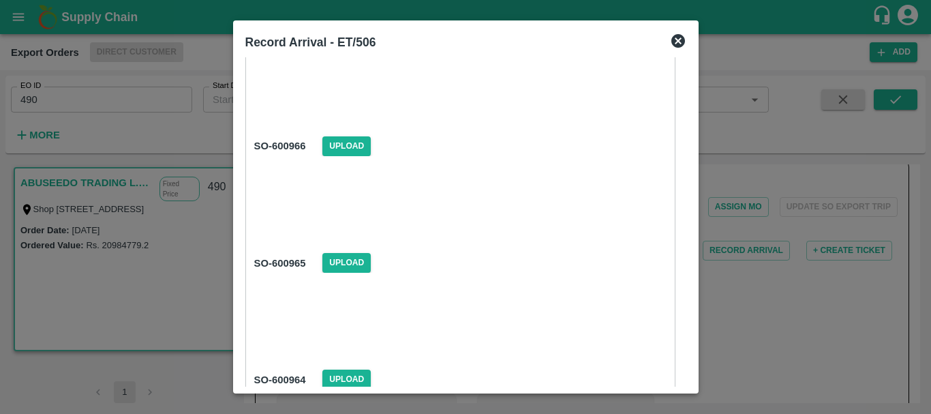
scroll to position [2692, 0]
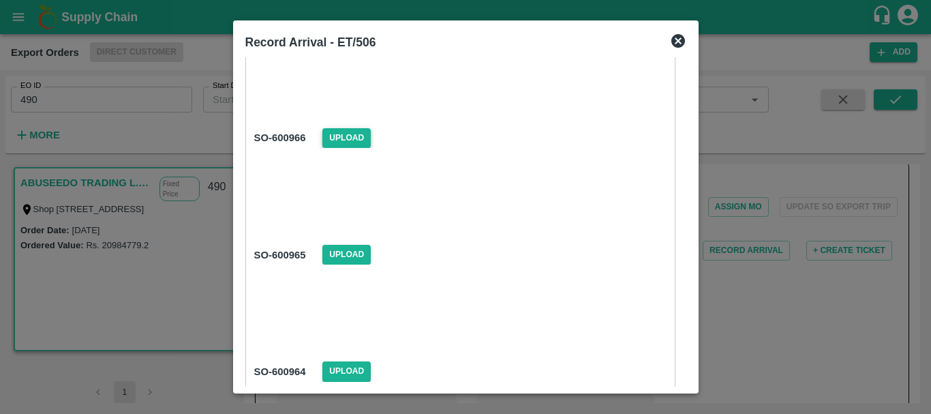
click at [347, 133] on span "Upload" at bounding box center [346, 138] width 48 height 20
click at [0, 0] on input "Upload" at bounding box center [0, 0] width 0 height 0
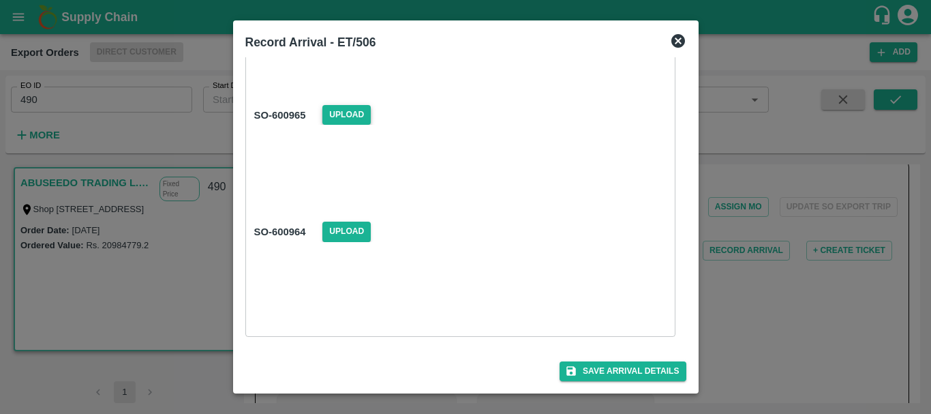
click at [339, 116] on span "Upload" at bounding box center [346, 115] width 48 height 20
click at [0, 0] on input "Upload" at bounding box center [0, 0] width 0 height 0
click at [348, 224] on span "Upload" at bounding box center [346, 232] width 48 height 20
click at [0, 0] on input "Upload" at bounding box center [0, 0] width 0 height 0
click at [354, 228] on span "Upload" at bounding box center [346, 232] width 48 height 20
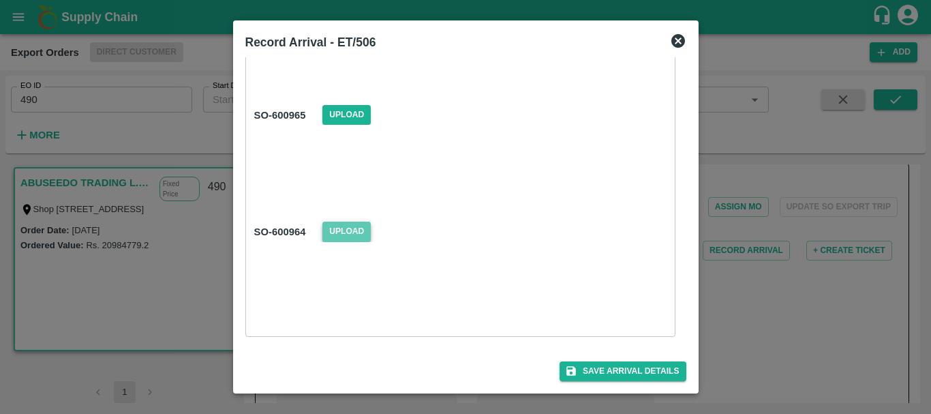
click at [0, 0] on input "Upload" at bounding box center [0, 0] width 0 height 0
click at [598, 367] on button "Save Arrival Details" at bounding box center [623, 371] width 126 height 20
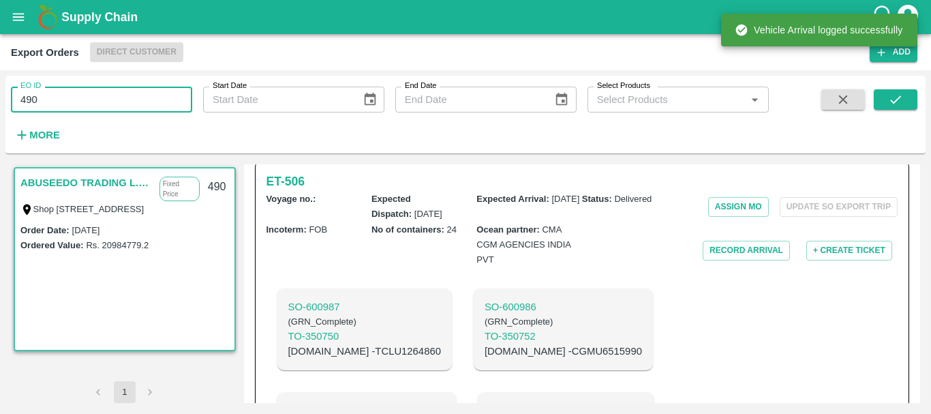
click at [65, 97] on input "490" at bounding box center [101, 100] width 181 height 26
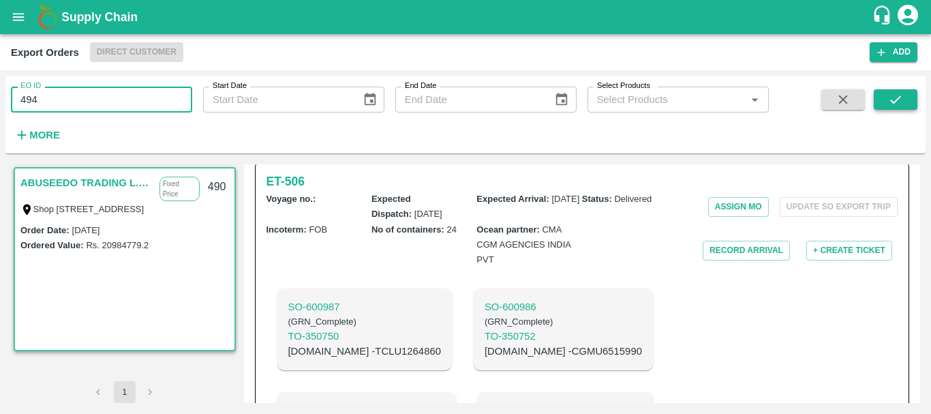
click at [894, 100] on icon "submit" at bounding box center [895, 99] width 15 height 15
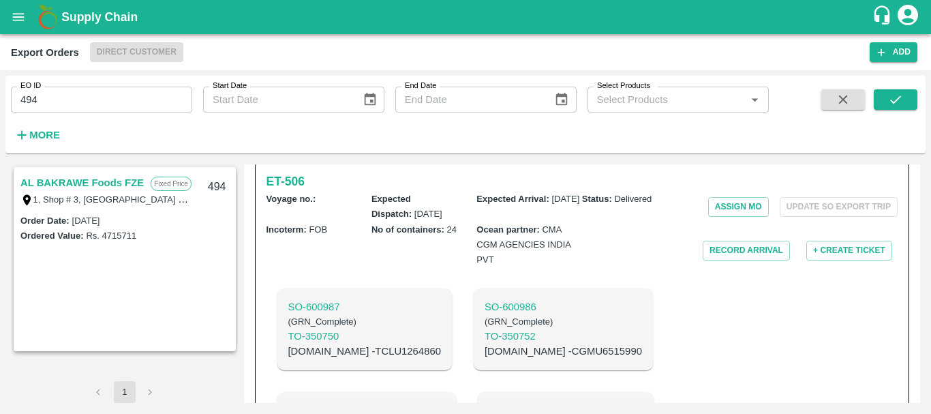
click at [87, 183] on link "AL BAKRAWE Foods FZE" at bounding box center [81, 183] width 123 height 18
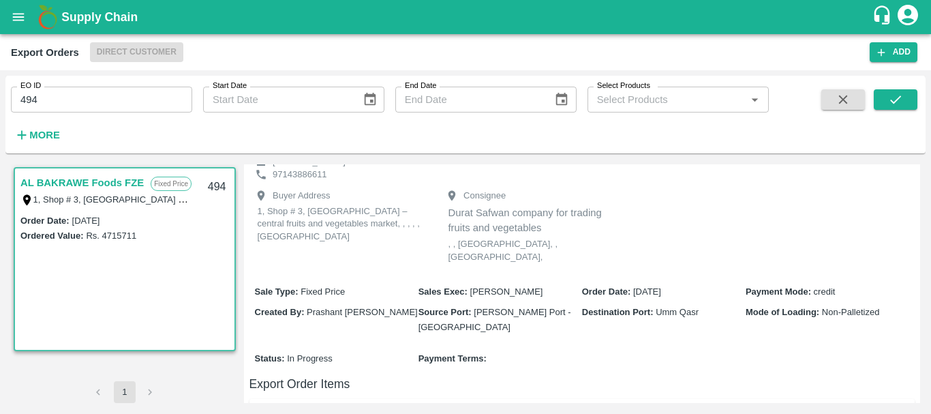
scroll to position [470, 0]
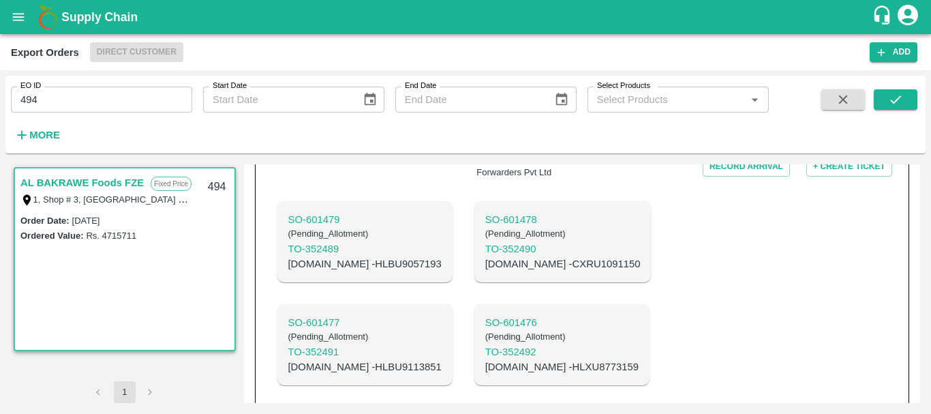
click at [485, 315] on p "SO- 601476" at bounding box center [561, 322] width 153 height 15
copy p "SEGU9577960"
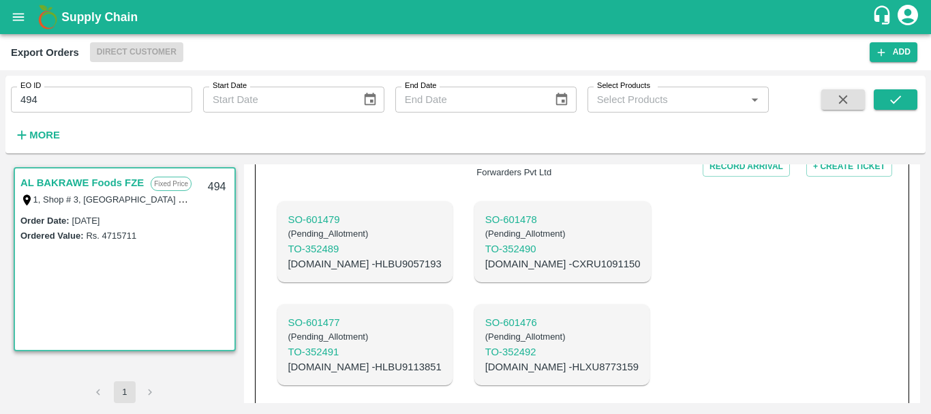
click at [485, 359] on p "C.No - HLXU8773159" at bounding box center [561, 366] width 153 height 15
copy p "HLXU8773159"
click at [442, 359] on p "C.No - HLBU9113851" at bounding box center [364, 366] width 153 height 15
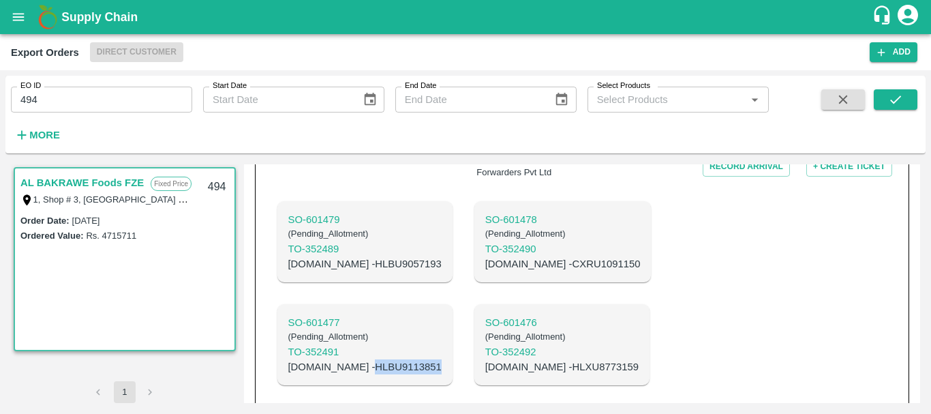
copy p "HLBU9113851"
click at [485, 256] on p "C.No - CXRU1091150" at bounding box center [562, 263] width 155 height 15
copy p "CXRU1091150"
click at [342, 256] on p "C.No - HLBU9057193" at bounding box center [364, 263] width 153 height 15
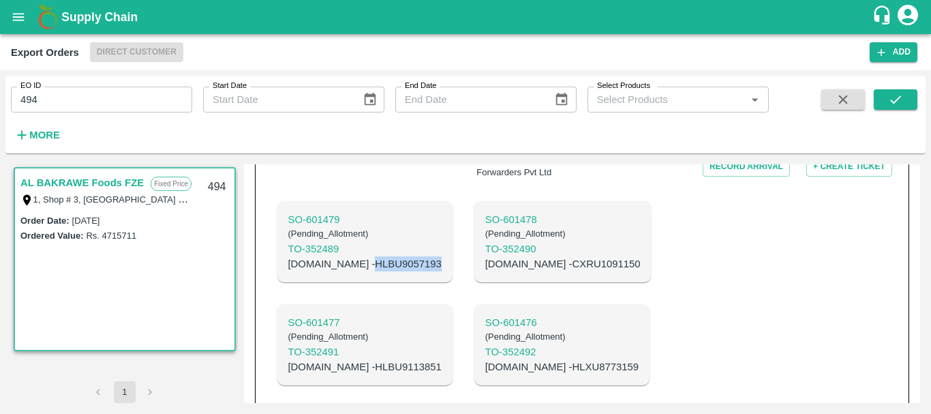
click at [342, 256] on p "C.No - HLBU9057193" at bounding box center [364, 263] width 153 height 15
copy p "HLBU9057193"
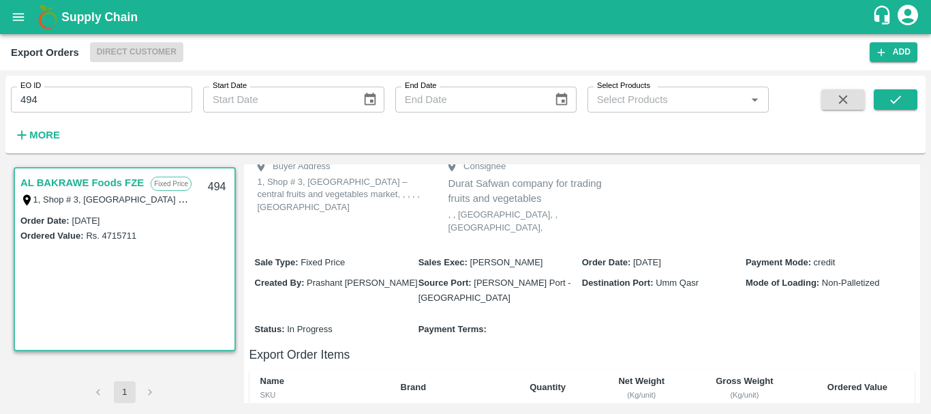
scroll to position [0, 0]
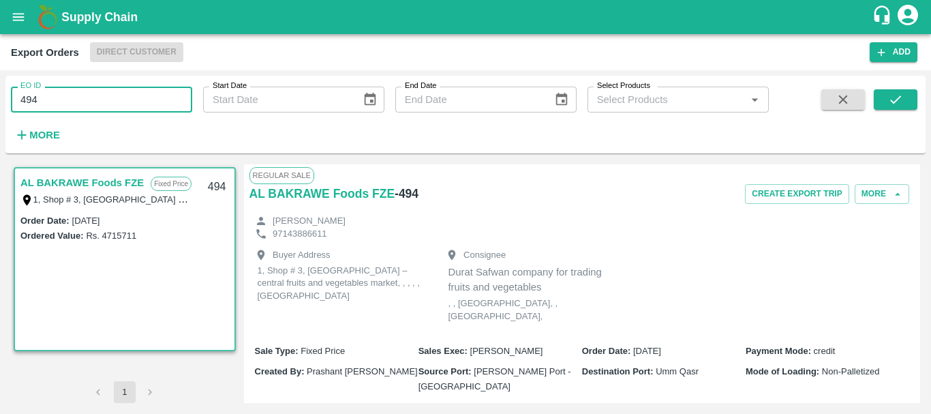
click at [117, 91] on input "494" at bounding box center [101, 100] width 181 height 26
type input "495"
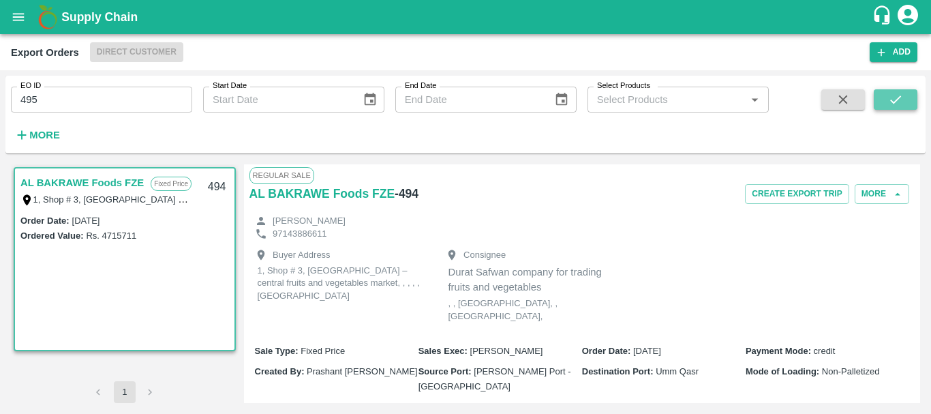
click at [903, 93] on icon "submit" at bounding box center [895, 99] width 15 height 15
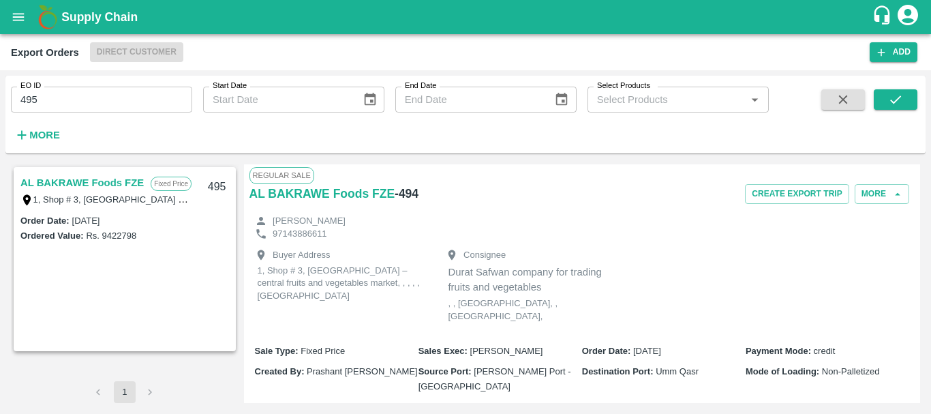
click at [136, 180] on link "AL BAKRAWE Foods FZE" at bounding box center [81, 183] width 123 height 18
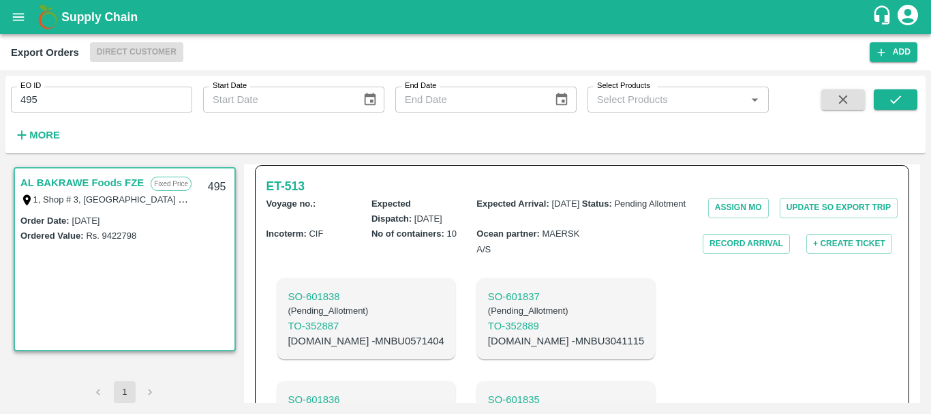
scroll to position [397, 0]
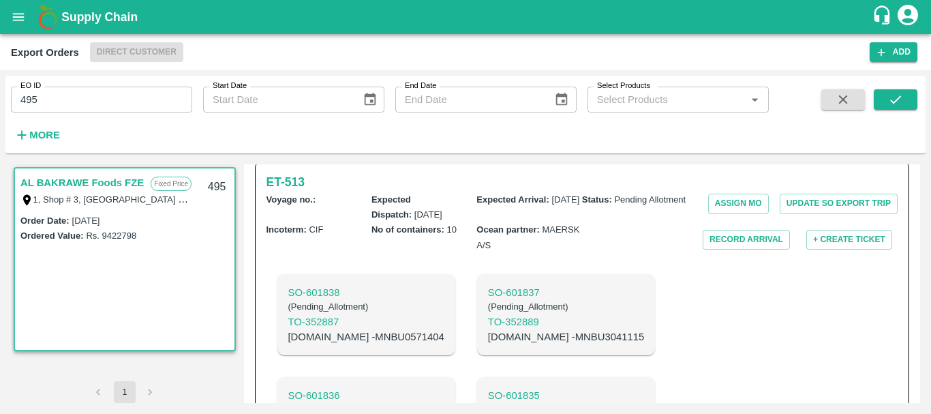
drag, startPoint x: 459, startPoint y: 271, endPoint x: 705, endPoint y: 320, distance: 250.9
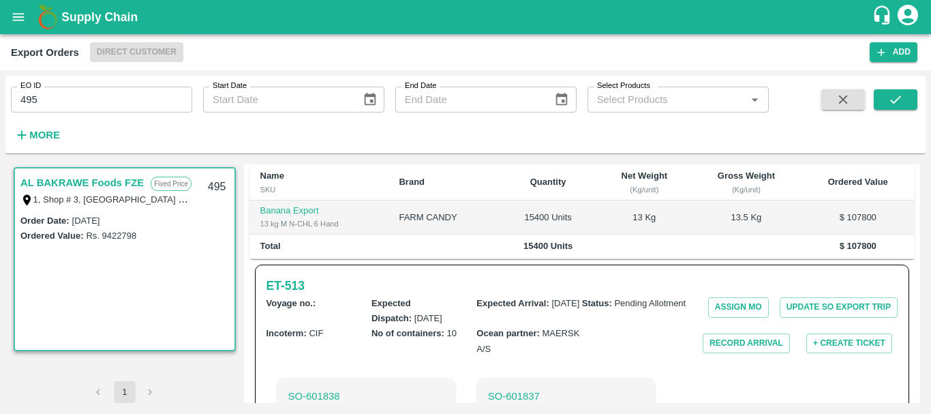
scroll to position [780, 0]
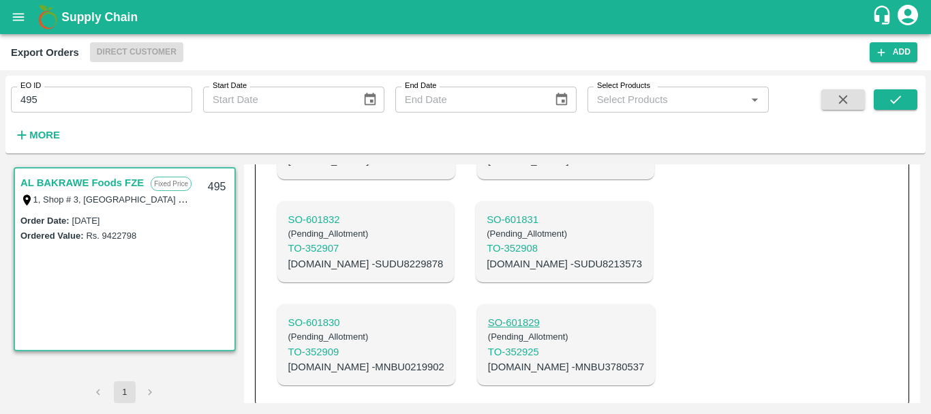
click at [488, 315] on p "SO- 601829" at bounding box center [566, 322] width 156 height 15
click at [328, 315] on p "SO- 601830" at bounding box center [366, 322] width 156 height 15
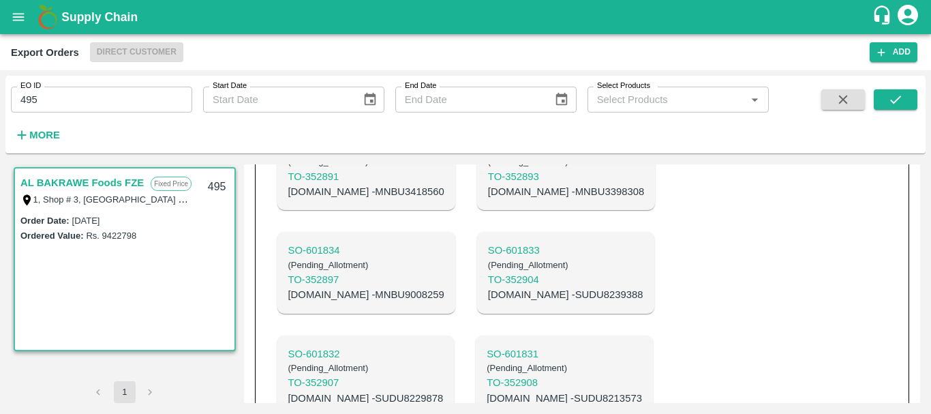
scroll to position [645, 0]
click at [488, 245] on p "SO- 601833" at bounding box center [565, 250] width 155 height 15
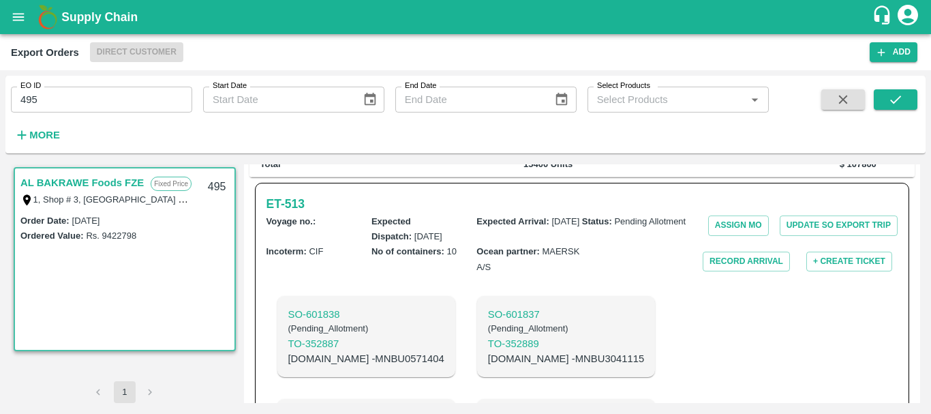
scroll to position [780, 0]
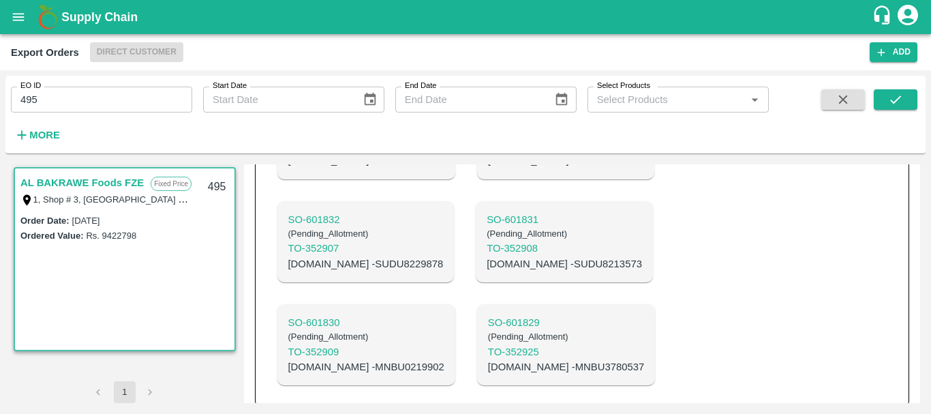
click at [489, 359] on p "C.No - MNBU3780537" at bounding box center [566, 366] width 156 height 15
copy p "MNBU3780537"
click at [340, 359] on p "C.No - MNBU0219902" at bounding box center [366, 366] width 156 height 15
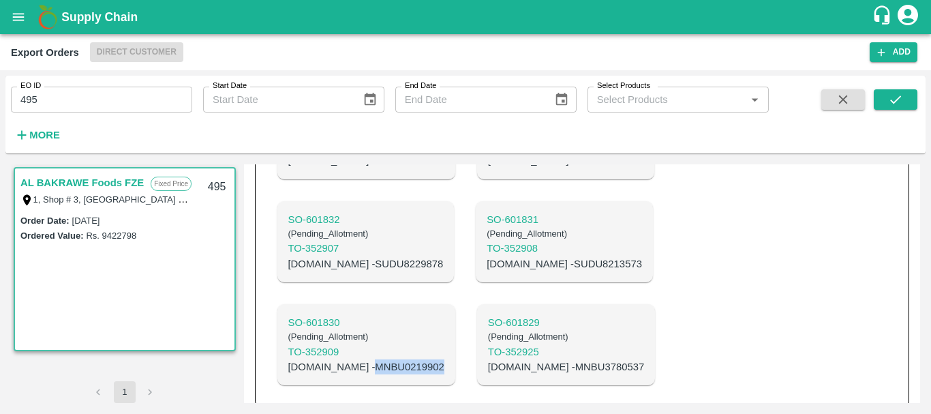
copy p "MNBU0219902"
click at [487, 256] on p "C.No - SUDU8213573" at bounding box center [564, 263] width 155 height 15
copy p "SUDU8213573"
click at [362, 256] on p "C.No - SUDU8229878" at bounding box center [365, 263] width 155 height 15
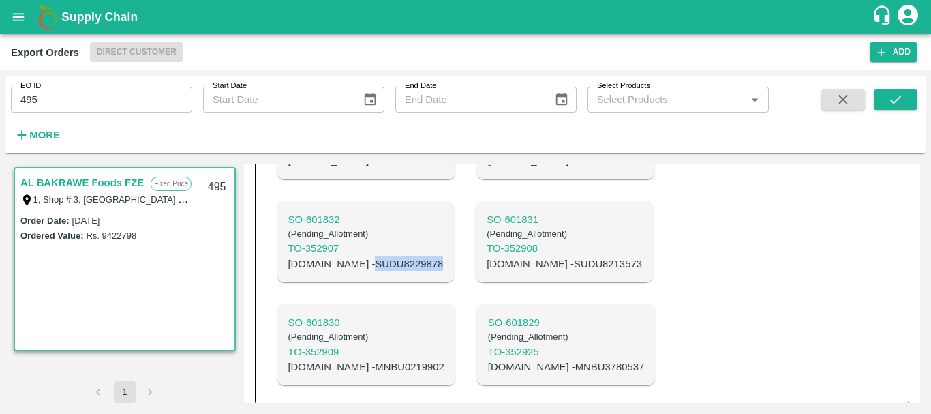
click at [362, 256] on p "C.No - SUDU8229878" at bounding box center [365, 263] width 155 height 15
copy p "SUDU8229878"
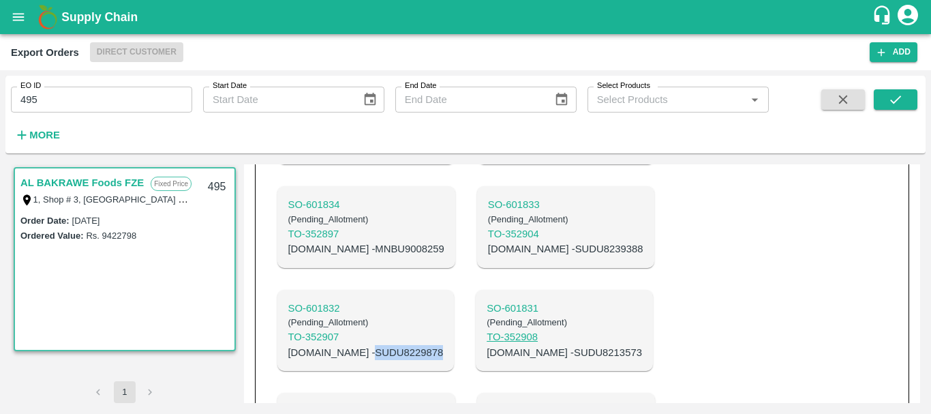
scroll to position [689, 0]
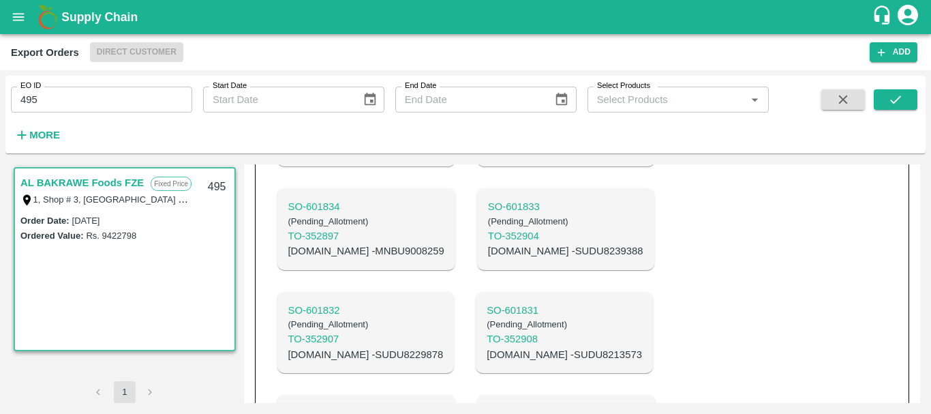
click at [488, 243] on p "C.No - SUDU8239388" at bounding box center [565, 250] width 155 height 15
copy p "SUDU8239388"
click at [354, 243] on p "C.No - MNBU9008259" at bounding box center [366, 250] width 156 height 15
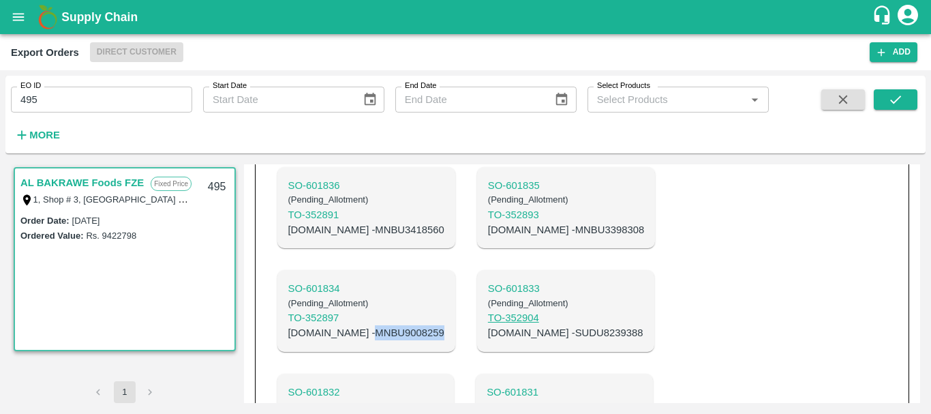
scroll to position [600, 0]
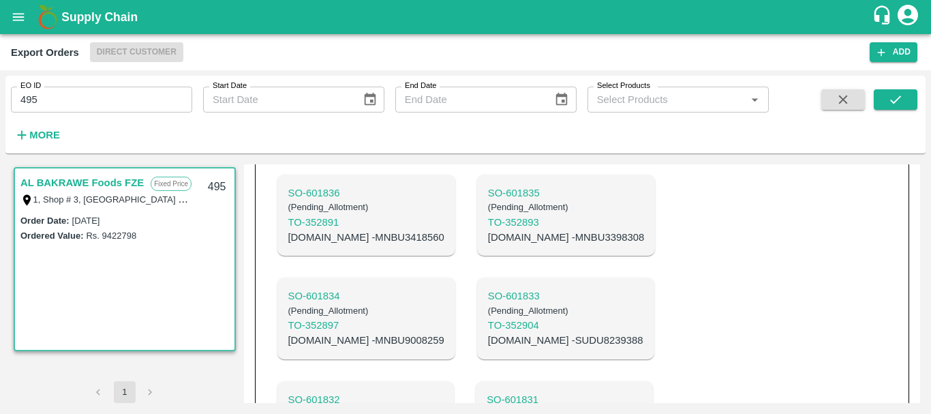
click at [488, 230] on p "C.No - MNBU3398308" at bounding box center [566, 237] width 156 height 15
click at [347, 230] on p "C.No - MNBU3418560" at bounding box center [366, 237] width 156 height 15
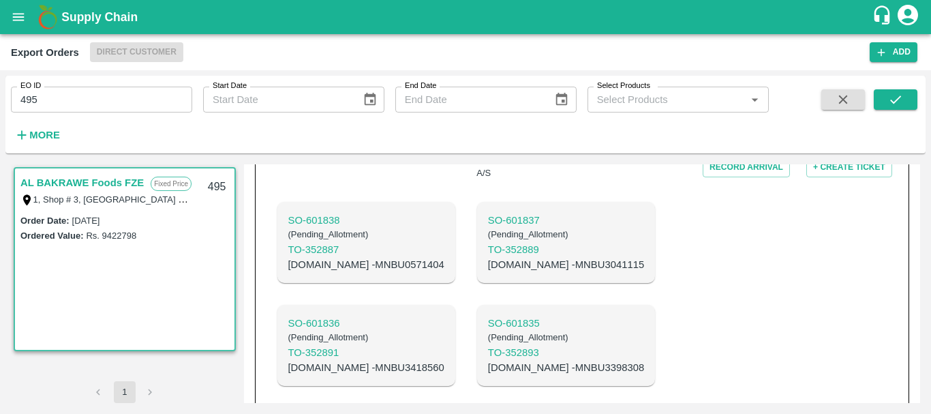
click at [488, 257] on p "C.No - MNBU3041115" at bounding box center [566, 264] width 156 height 15
click at [362, 257] on p "C.No - MNBU0571404" at bounding box center [366, 264] width 156 height 15
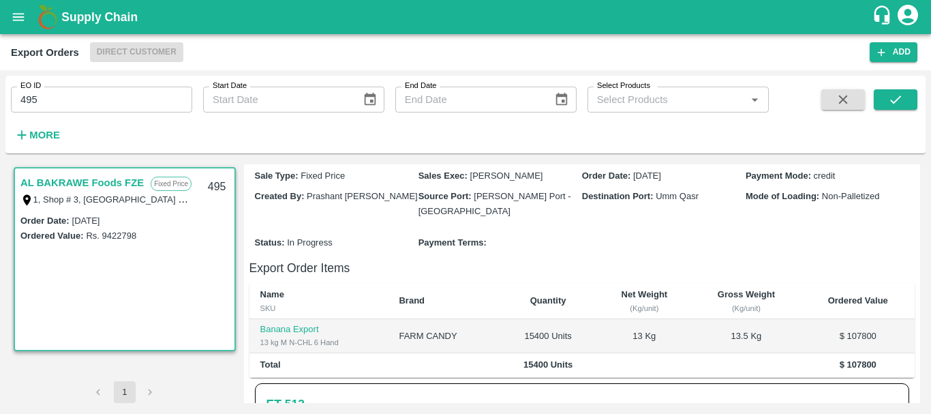
scroll to position [0, 0]
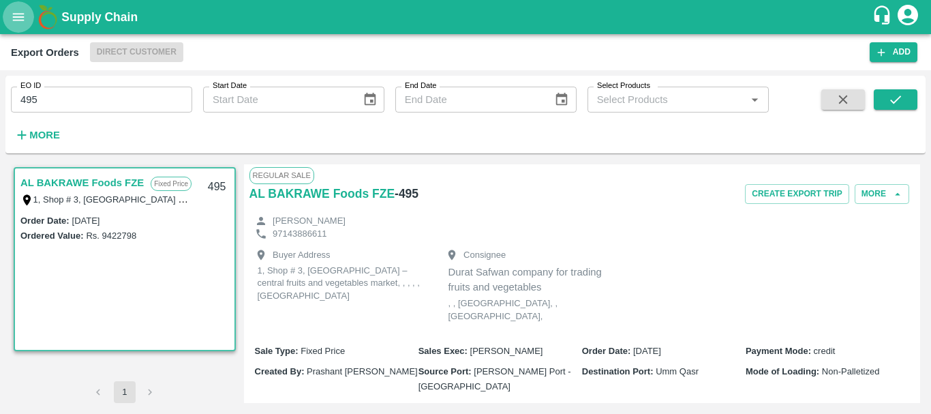
click at [21, 14] on icon "open drawer" at bounding box center [19, 16] width 12 height 7
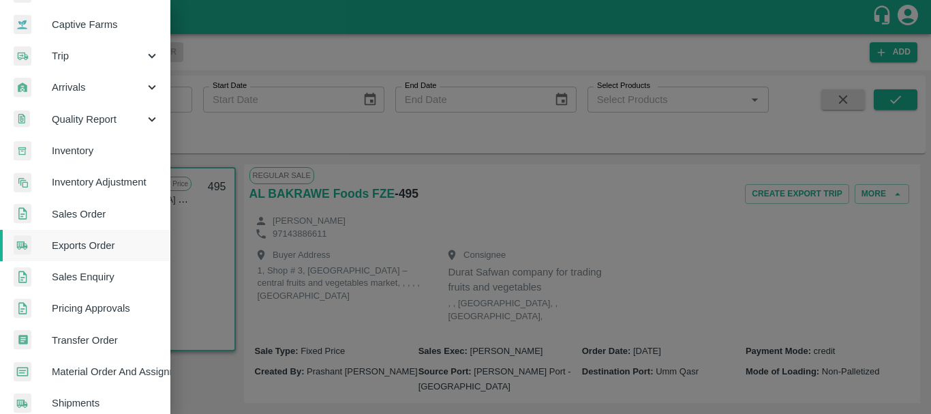
scroll to position [127, 0]
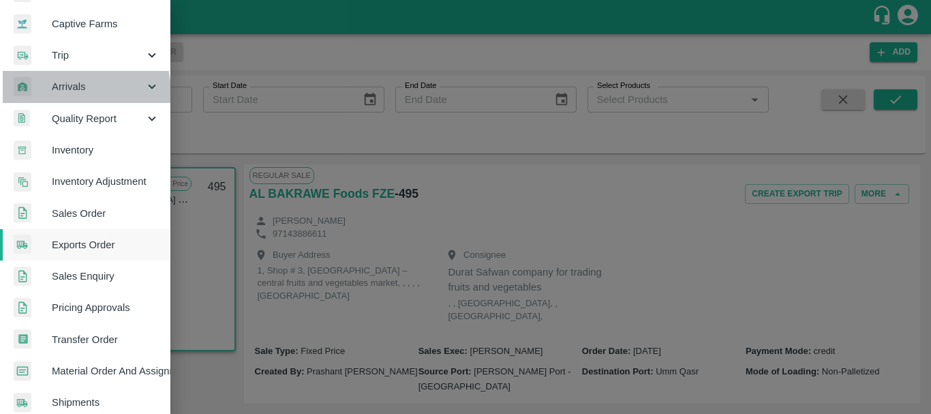
click at [74, 92] on span "Arrivals" at bounding box center [98, 86] width 93 height 15
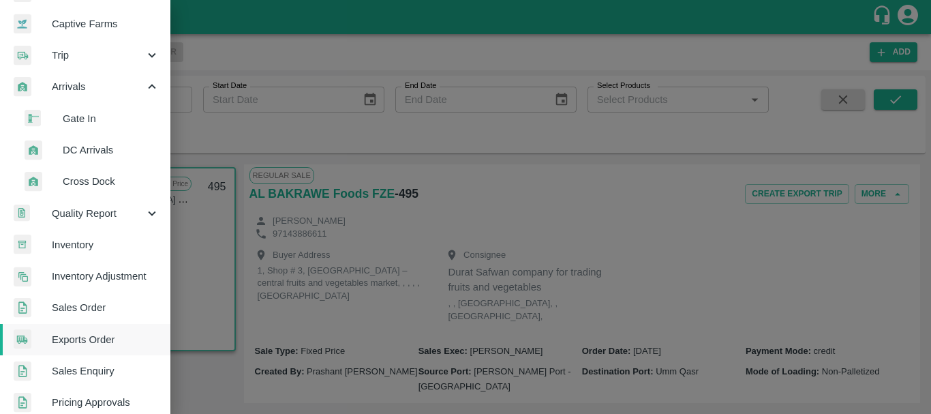
click at [80, 147] on span "DC Arrivals" at bounding box center [111, 149] width 97 height 15
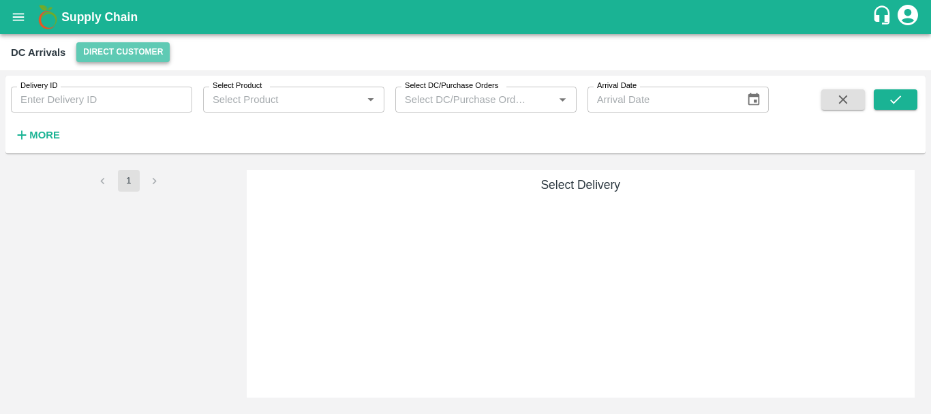
click at [139, 61] on button "Direct Customer" at bounding box center [122, 52] width 93 height 20
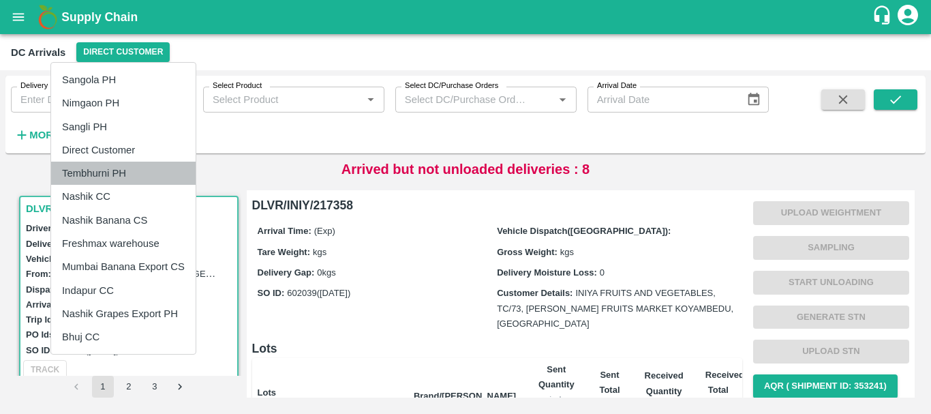
click at [126, 170] on li "Tembhurni PH" at bounding box center [123, 173] width 145 height 23
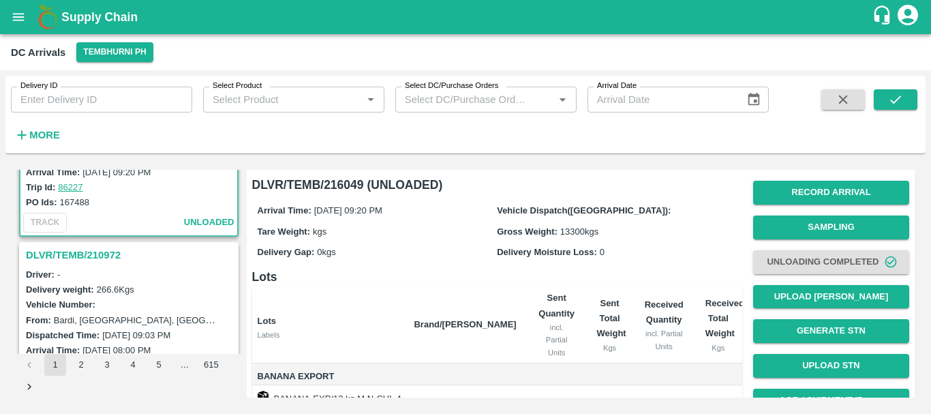
scroll to position [111, 0]
click at [94, 255] on h3 "DLVR/TEMB/210972" at bounding box center [131, 256] width 210 height 18
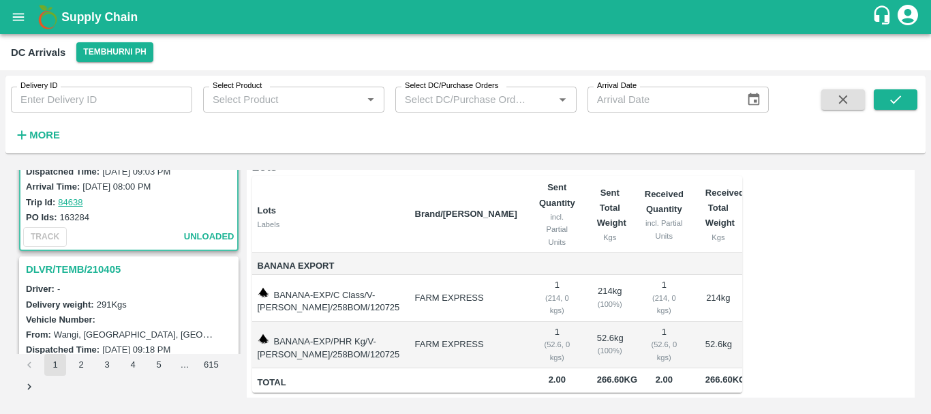
scroll to position [277, 0]
click at [89, 265] on h3 "DLVR/TEMB/210405" at bounding box center [131, 268] width 210 height 18
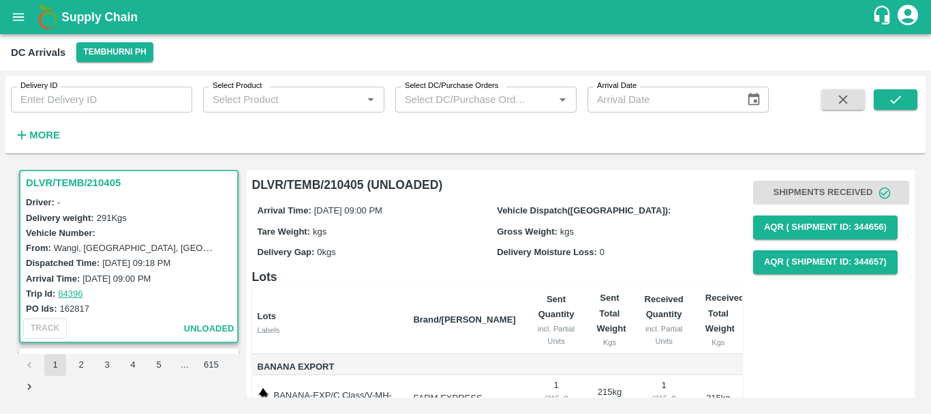
scroll to position [466, 0]
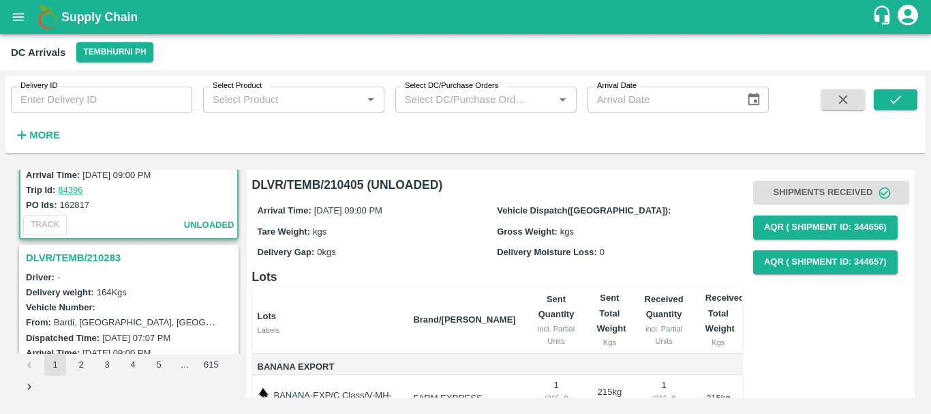
click at [100, 261] on h3 "DLVR/TEMB/210283" at bounding box center [131, 258] width 210 height 18
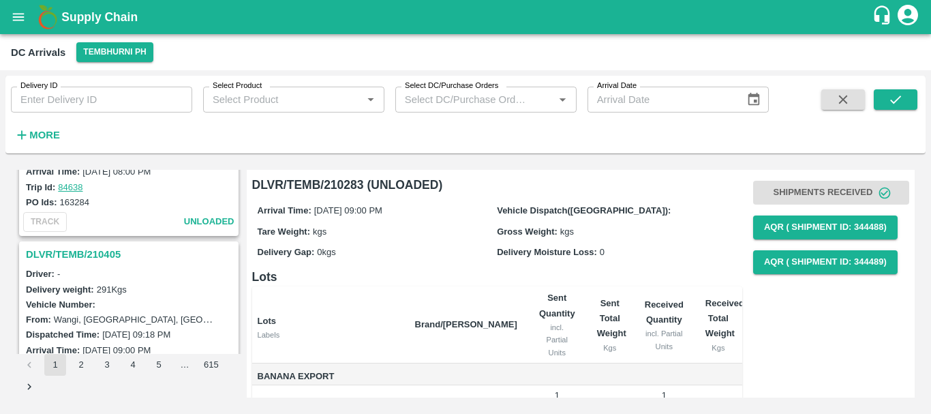
click at [103, 262] on h3 "DLVR/TEMB/210405" at bounding box center [131, 254] width 210 height 18
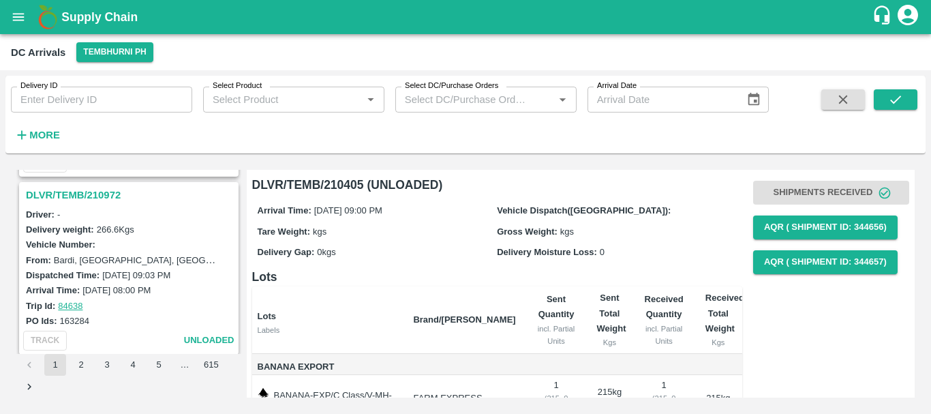
click at [80, 201] on h3 "DLVR/TEMB/210972" at bounding box center [131, 195] width 210 height 18
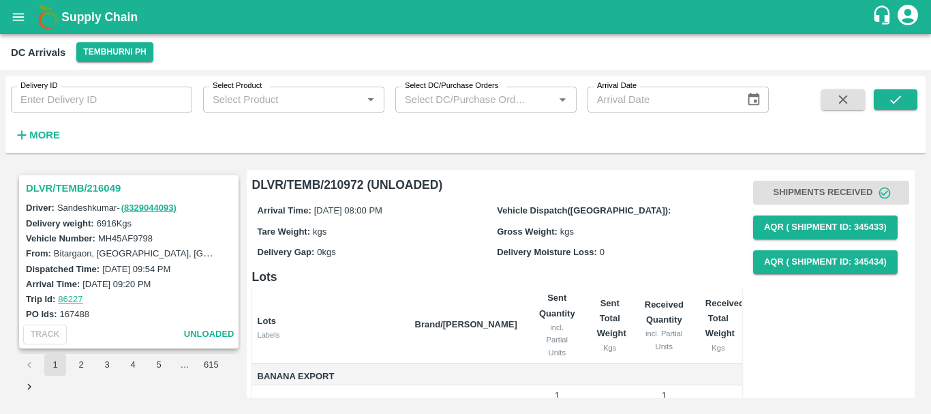
click at [85, 187] on h3 "DLVR/TEMB/216049" at bounding box center [131, 188] width 210 height 18
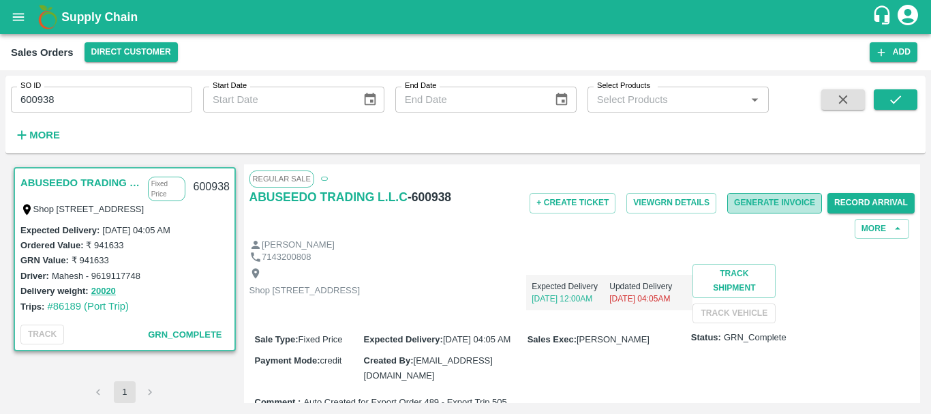
click at [762, 205] on button "Generate Invoice" at bounding box center [774, 203] width 95 height 20
click at [764, 201] on button "Generate Invoice" at bounding box center [774, 203] width 95 height 20
click at [752, 205] on button "Generate Invoice" at bounding box center [774, 203] width 95 height 20
click at [739, 208] on button "Generate Invoice" at bounding box center [774, 203] width 95 height 20
click at [787, 197] on button "Generate Invoice" at bounding box center [774, 203] width 95 height 20
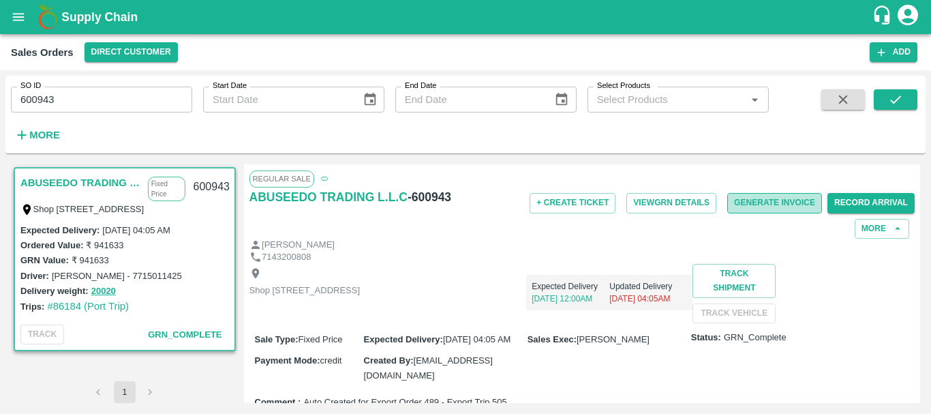
click at [783, 203] on button "Generate Invoice" at bounding box center [774, 203] width 95 height 20
click at [783, 201] on button "Generate Invoice" at bounding box center [774, 203] width 95 height 20
click at [757, 196] on button "Generate Invoice" at bounding box center [774, 203] width 95 height 20
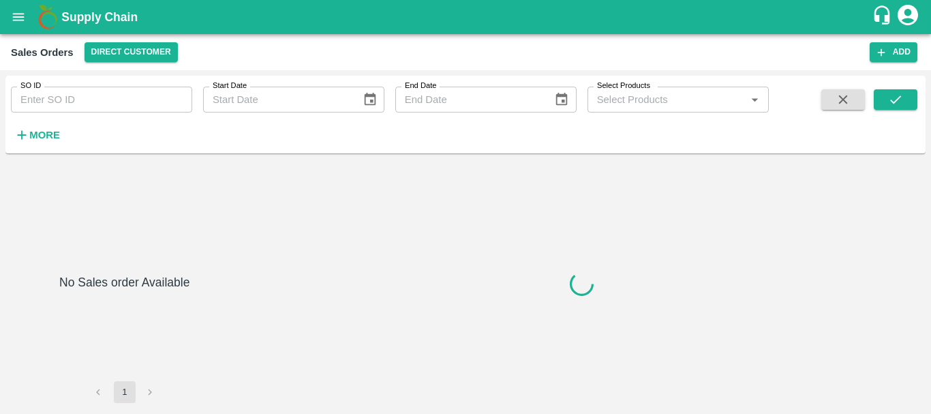
type input "600947"
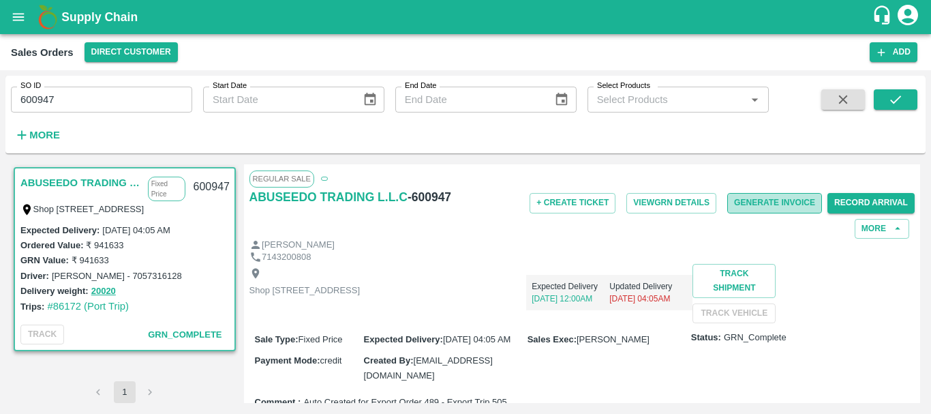
click at [750, 198] on button "Generate Invoice" at bounding box center [774, 203] width 95 height 20
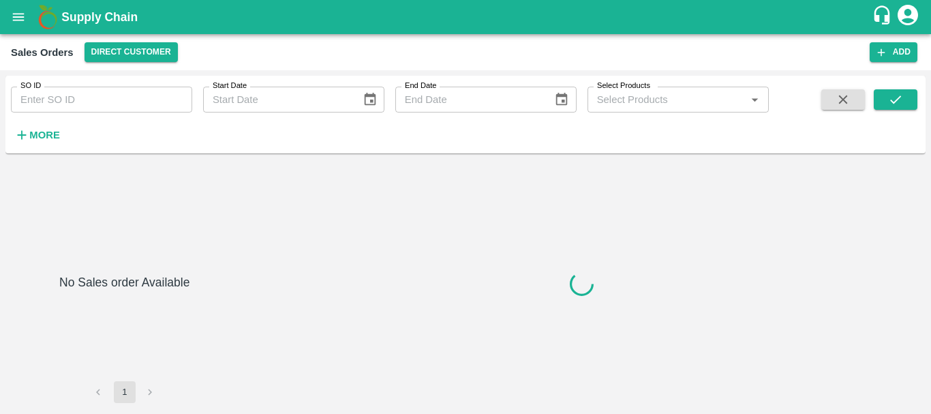
type input "600948"
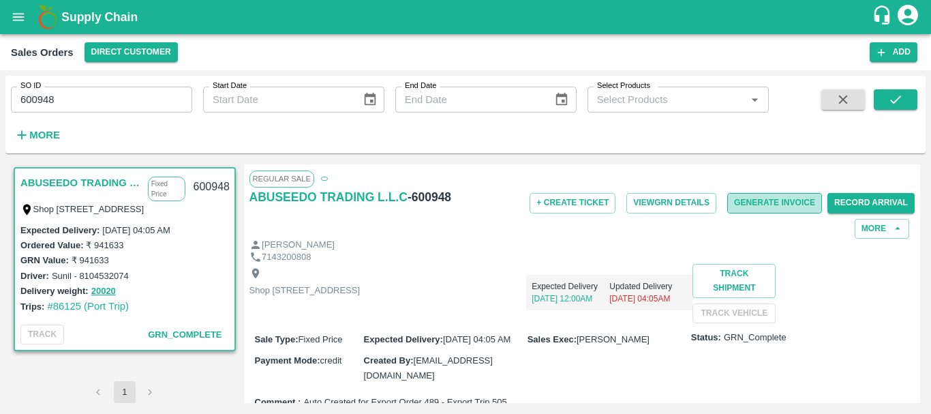
click at [742, 209] on button "Generate Invoice" at bounding box center [774, 203] width 95 height 20
click at [739, 209] on button "Generate Invoice" at bounding box center [774, 203] width 95 height 20
click at [753, 200] on button "Generate Invoice" at bounding box center [774, 203] width 95 height 20
click at [763, 205] on button "Generate Invoice" at bounding box center [774, 203] width 95 height 20
click at [764, 199] on button "Generate Invoice" at bounding box center [774, 203] width 95 height 20
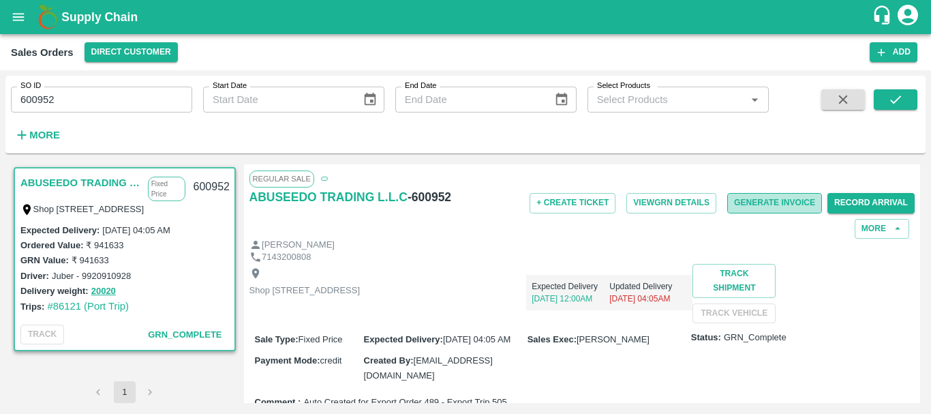
click at [787, 198] on button "Generate Invoice" at bounding box center [774, 203] width 95 height 20
click at [775, 205] on button "Generate Invoice" at bounding box center [774, 203] width 95 height 20
click at [744, 196] on button "Generate Invoice" at bounding box center [774, 203] width 95 height 20
click at [776, 205] on button "Generate Invoice" at bounding box center [774, 203] width 95 height 20
click at [779, 198] on button "Generate Invoice" at bounding box center [774, 203] width 95 height 20
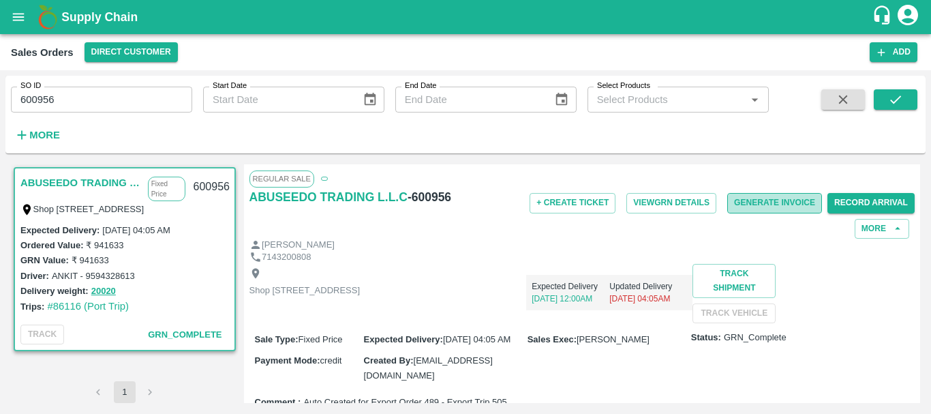
click at [740, 204] on button "Generate Invoice" at bounding box center [774, 203] width 95 height 20
click at [753, 201] on button "Generate Invoice" at bounding box center [774, 203] width 95 height 20
click at [763, 205] on button "Generate Invoice" at bounding box center [774, 203] width 95 height 20
click at [734, 207] on button "Generate Invoice" at bounding box center [774, 203] width 95 height 20
click at [757, 203] on button "Generate Invoice" at bounding box center [774, 203] width 95 height 20
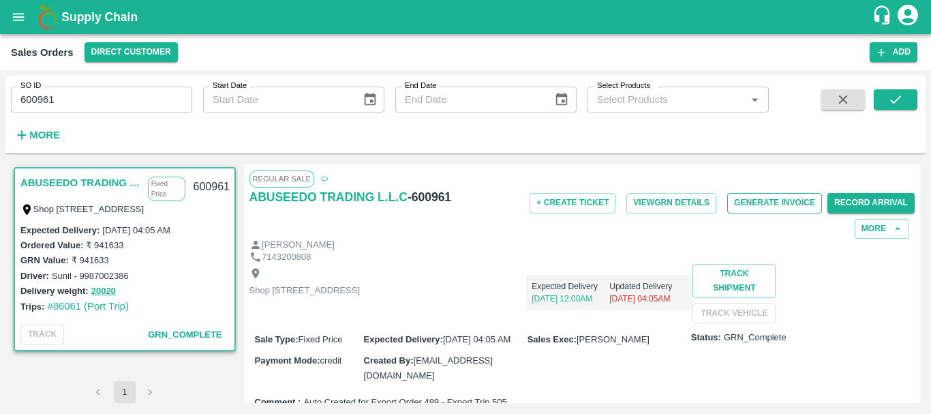
click at [750, 202] on button "Generate Invoice" at bounding box center [774, 203] width 95 height 20
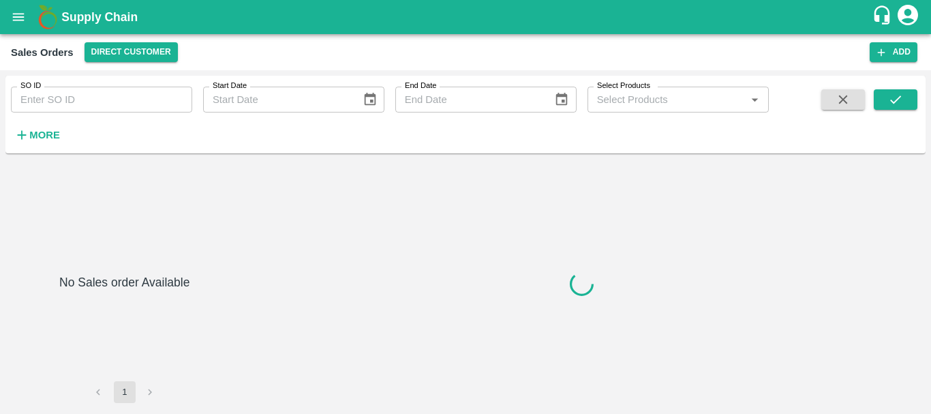
type input "600962"
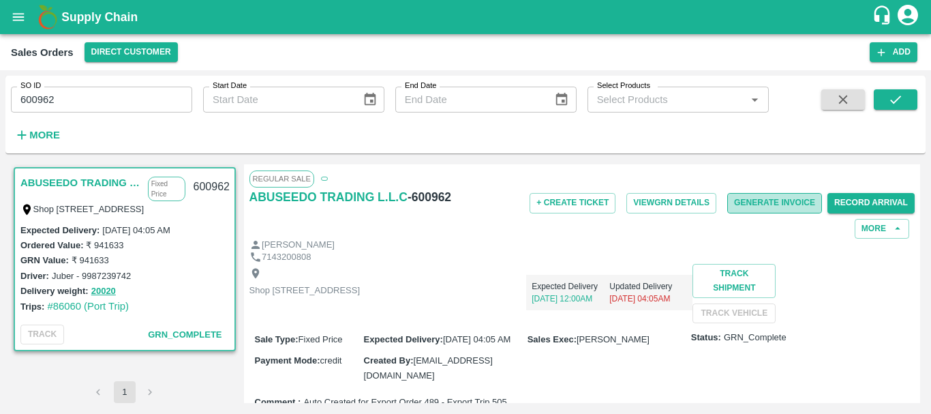
click at [782, 199] on button "Generate Invoice" at bounding box center [774, 203] width 95 height 20
click at [792, 201] on button "Generate Invoice" at bounding box center [774, 203] width 95 height 20
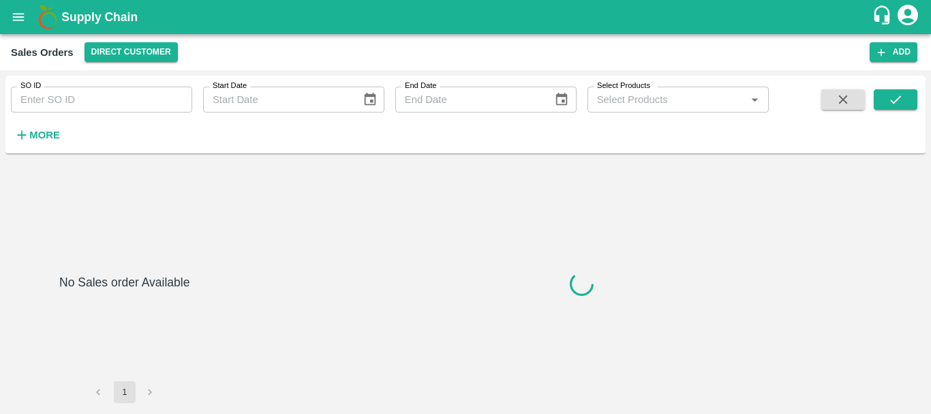
type input "600938"
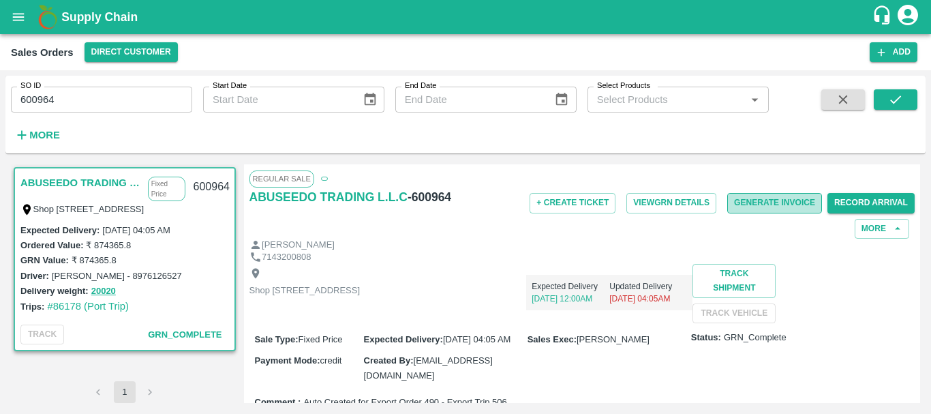
click at [742, 203] on button "Generate Invoice" at bounding box center [774, 203] width 95 height 20
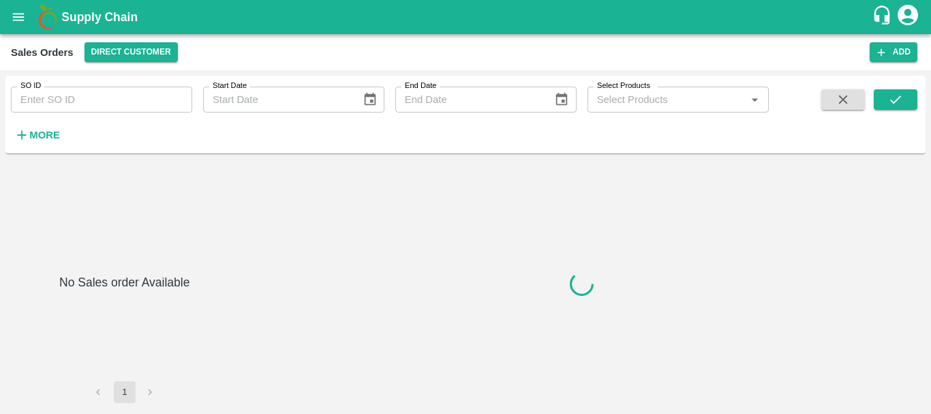
type input "600965"
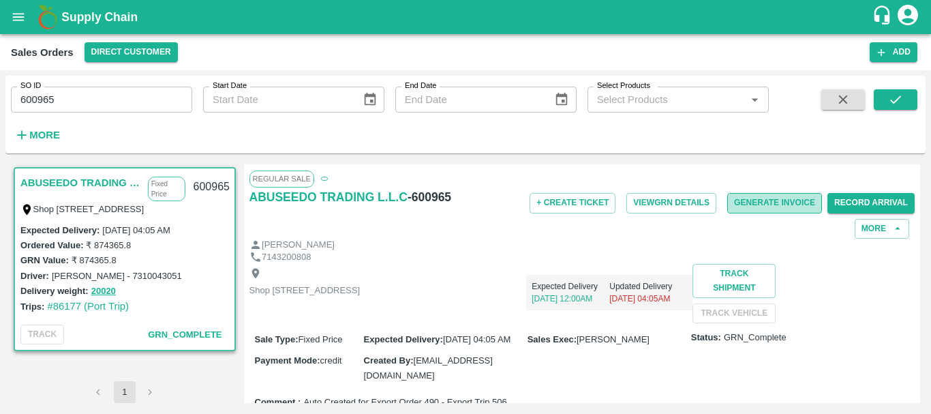
click at [777, 205] on button "Generate Invoice" at bounding box center [774, 203] width 95 height 20
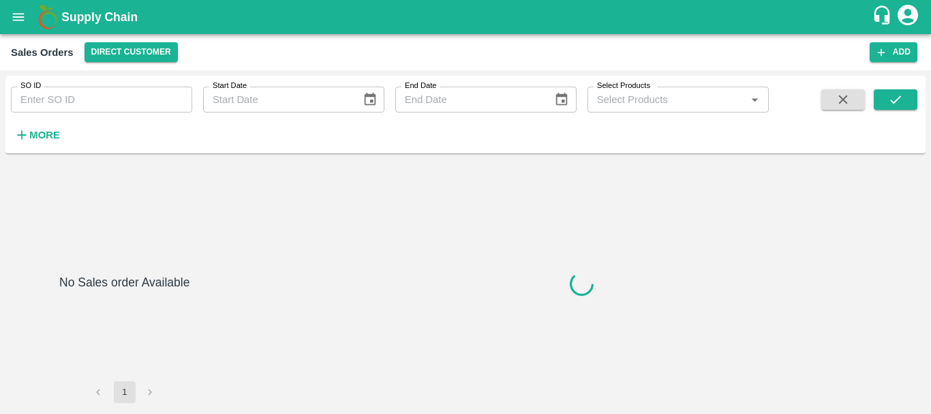
type input "600966"
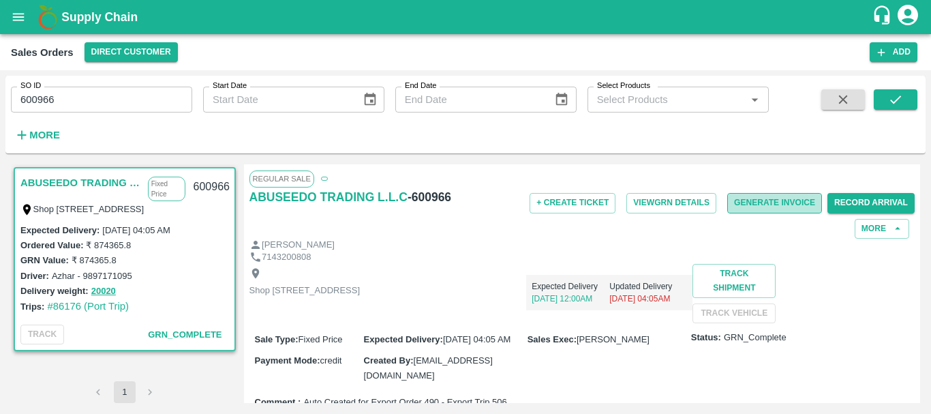
click at [784, 198] on button "Generate Invoice" at bounding box center [774, 203] width 95 height 20
click at [764, 207] on button "Generate Invoice" at bounding box center [774, 203] width 95 height 20
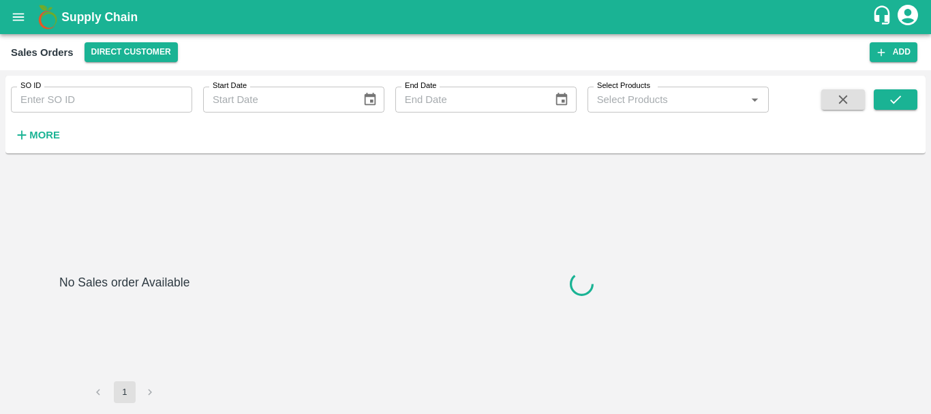
type input "600968"
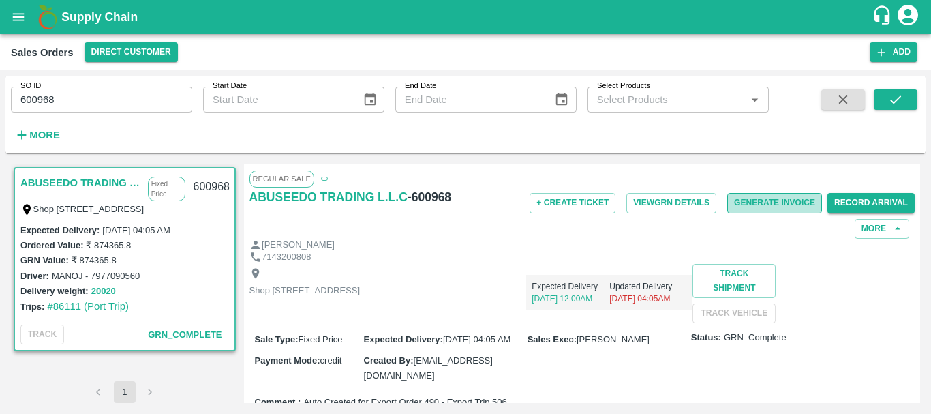
click at [789, 207] on button "Generate Invoice" at bounding box center [774, 203] width 95 height 20
click at [776, 202] on button "Generate Invoice" at bounding box center [774, 203] width 95 height 20
click at [787, 201] on button "Generate Invoice" at bounding box center [774, 203] width 95 height 20
click at [779, 200] on button "Generate Invoice" at bounding box center [774, 203] width 95 height 20
click at [757, 199] on button "Generate Invoice" at bounding box center [774, 203] width 95 height 20
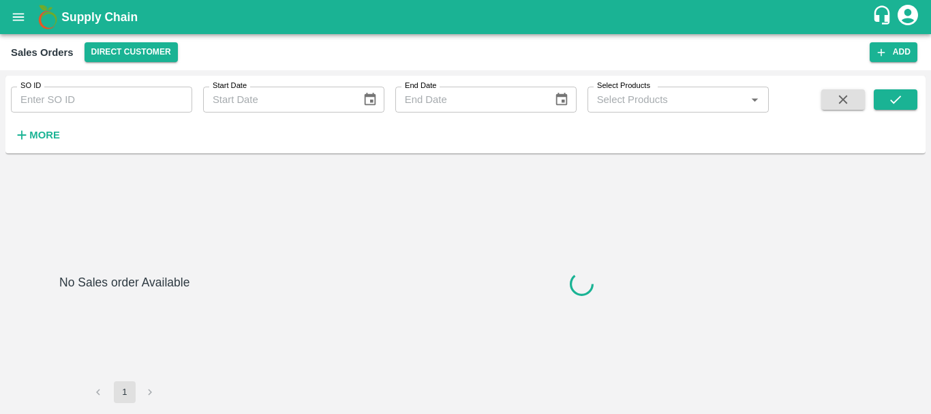
type input "600972"
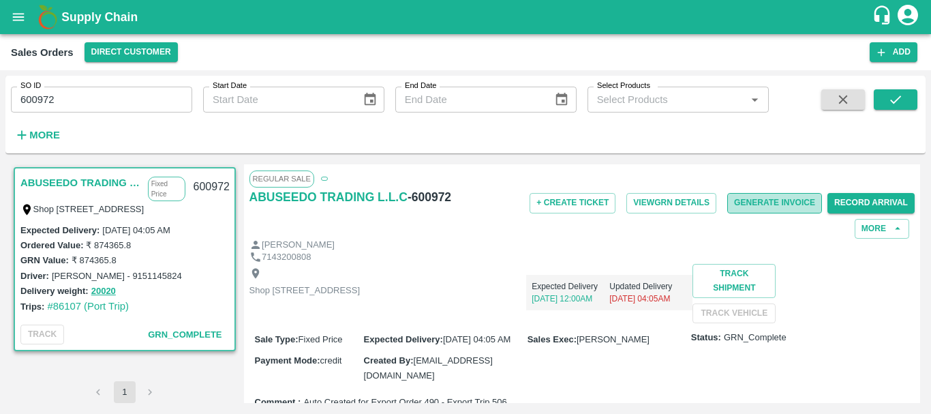
click at [787, 200] on button "Generate Invoice" at bounding box center [774, 203] width 95 height 20
click at [761, 208] on button "Generate Invoice" at bounding box center [774, 203] width 95 height 20
click at [763, 194] on button "Generate Invoice" at bounding box center [774, 203] width 95 height 20
click at [759, 204] on button "Generate Invoice" at bounding box center [774, 203] width 95 height 20
click at [803, 194] on button "Generate Invoice" at bounding box center [774, 203] width 95 height 20
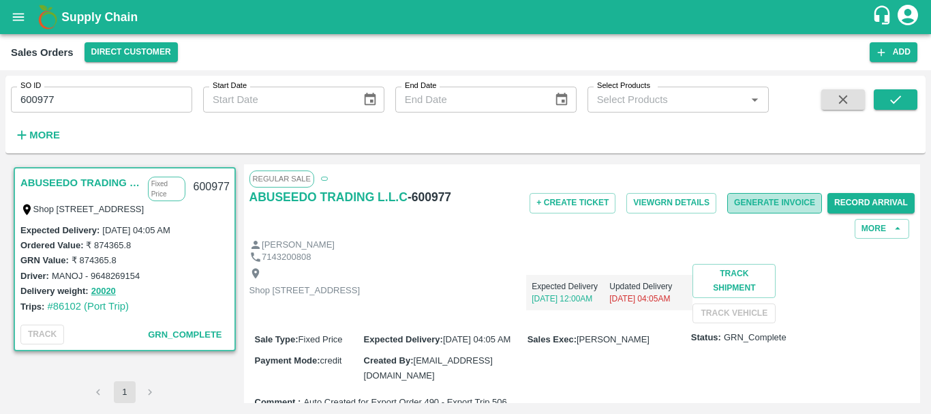
click at [746, 198] on button "Generate Invoice" at bounding box center [774, 203] width 95 height 20
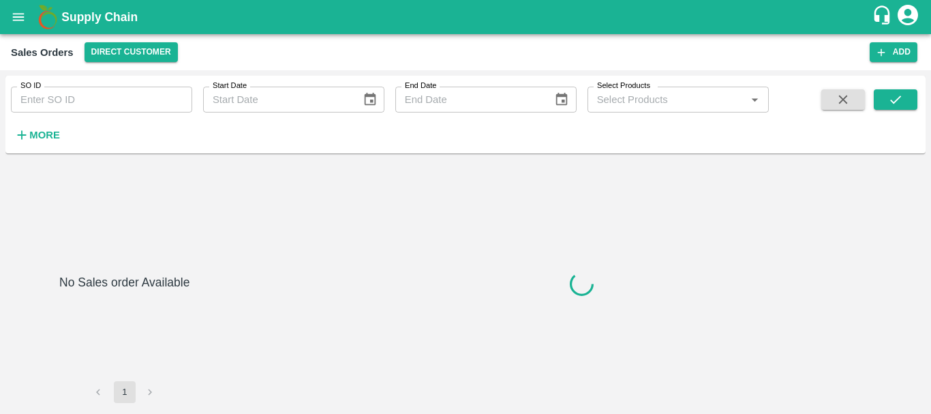
type input "600978"
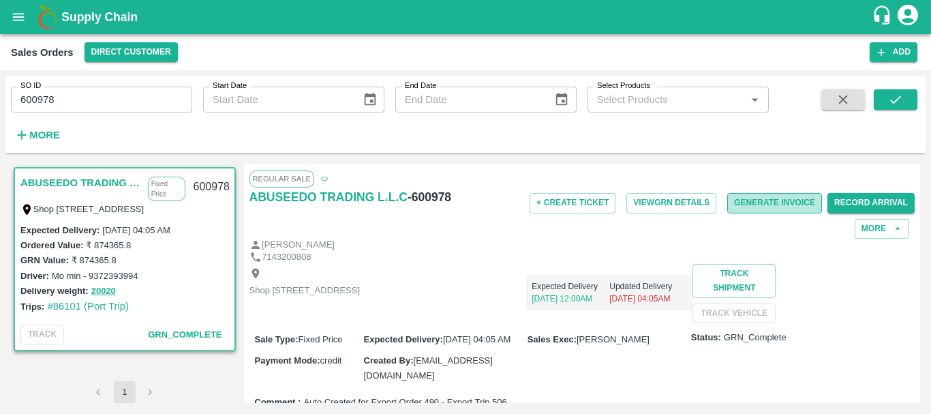
click at [772, 204] on button "Generate Invoice" at bounding box center [774, 203] width 95 height 20
click at [766, 196] on button "Generate Invoice" at bounding box center [774, 203] width 95 height 20
click at [742, 204] on button "Generate Invoice" at bounding box center [774, 203] width 95 height 20
click at [744, 201] on button "Generate Invoice" at bounding box center [774, 203] width 95 height 20
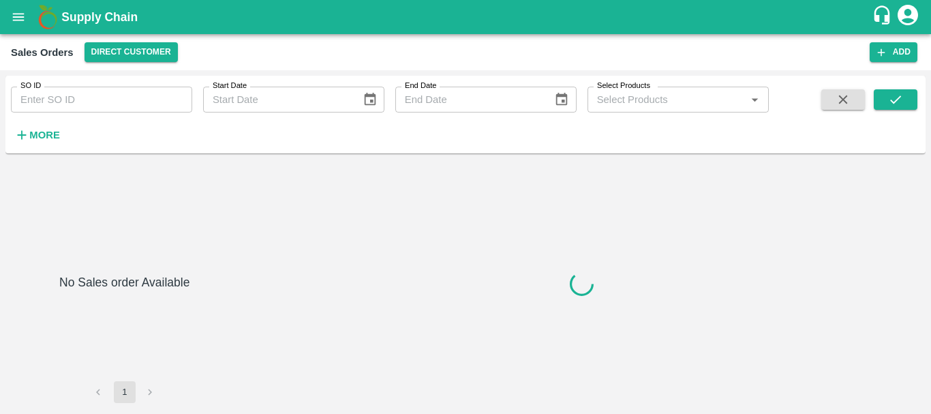
type input "600982"
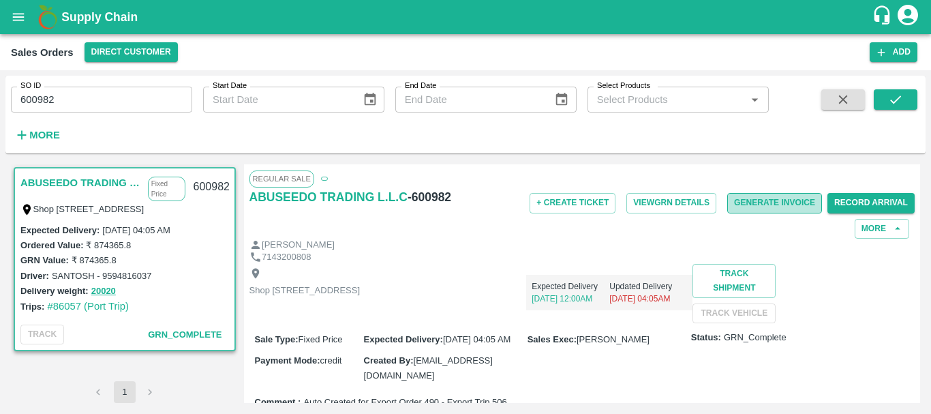
click at [762, 196] on button "Generate Invoice" at bounding box center [774, 203] width 95 height 20
click at [766, 205] on button "Generate Invoice" at bounding box center [774, 203] width 95 height 20
click at [806, 200] on button "Generate Invoice" at bounding box center [774, 203] width 95 height 20
click at [774, 202] on button "Generate Invoice" at bounding box center [774, 203] width 95 height 20
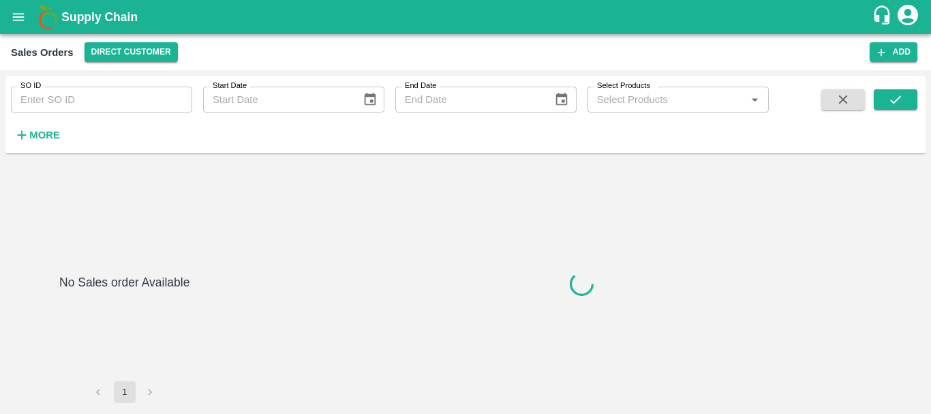
type input "600986"
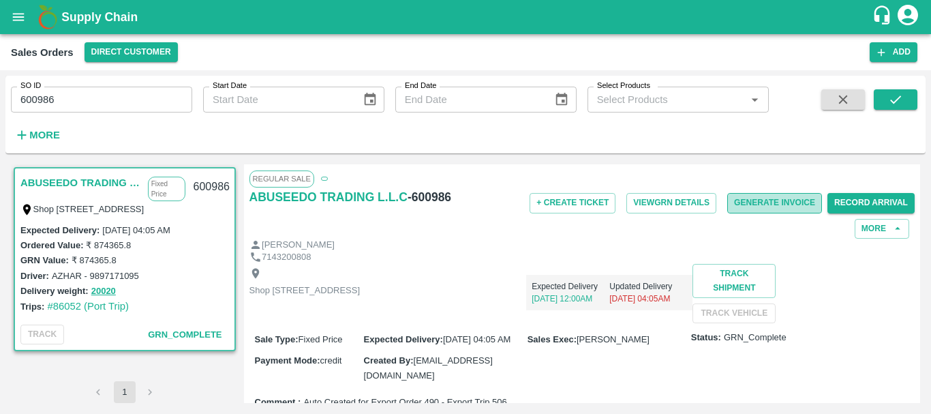
click at [772, 205] on button "Generate Invoice" at bounding box center [774, 203] width 95 height 20
click at [757, 213] on div "+ Create Ticket View GRN Details Generate Invoice Record Arrival More" at bounding box center [693, 212] width 444 height 50
click at [741, 208] on button "Generate Invoice" at bounding box center [774, 203] width 95 height 20
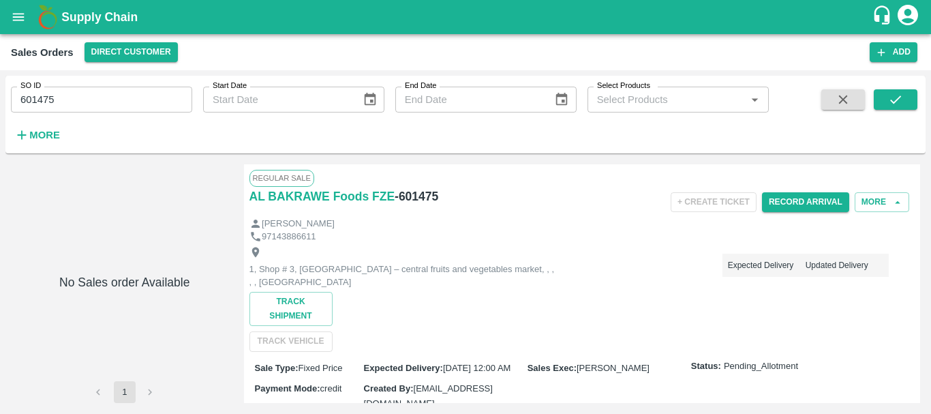
click at [24, 102] on input "601475" at bounding box center [101, 100] width 181 height 26
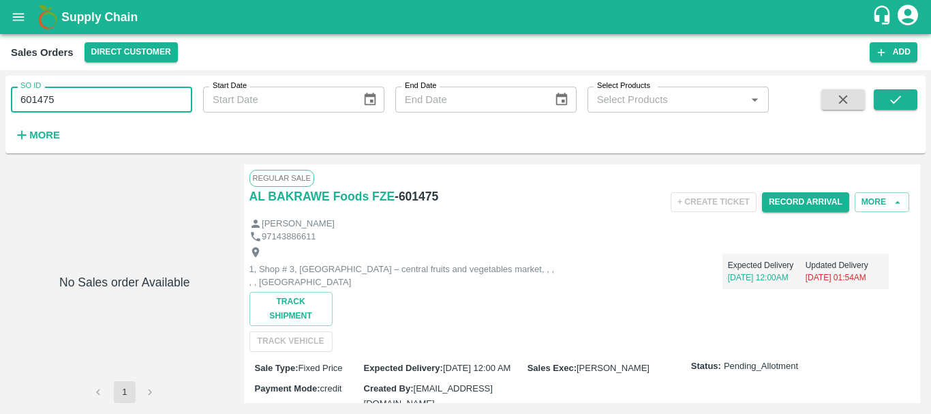
click at [24, 102] on input "601475" at bounding box center [101, 100] width 181 height 26
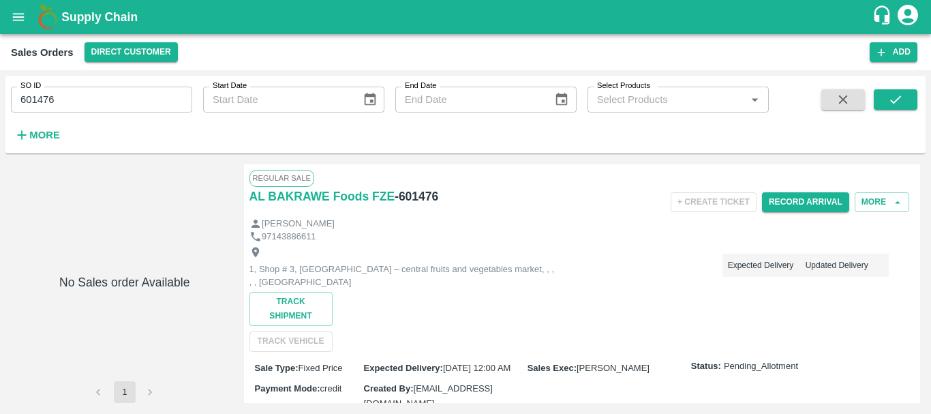
click at [51, 101] on input "601476" at bounding box center [101, 100] width 181 height 26
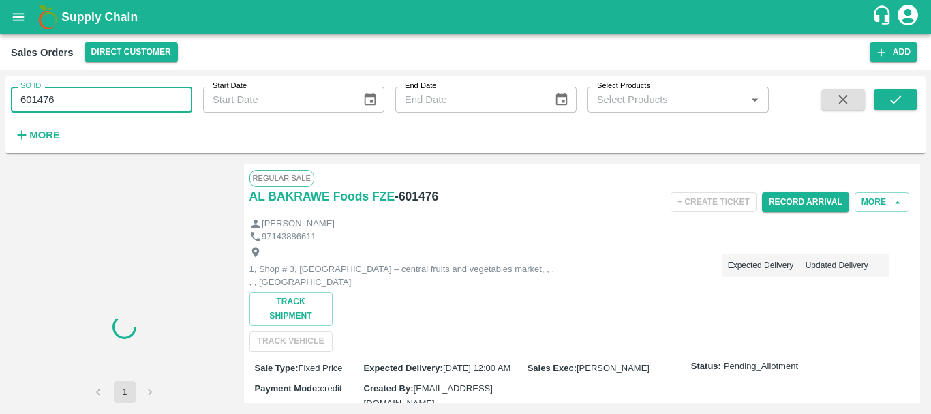
click at [51, 101] on input "601476" at bounding box center [101, 100] width 181 height 26
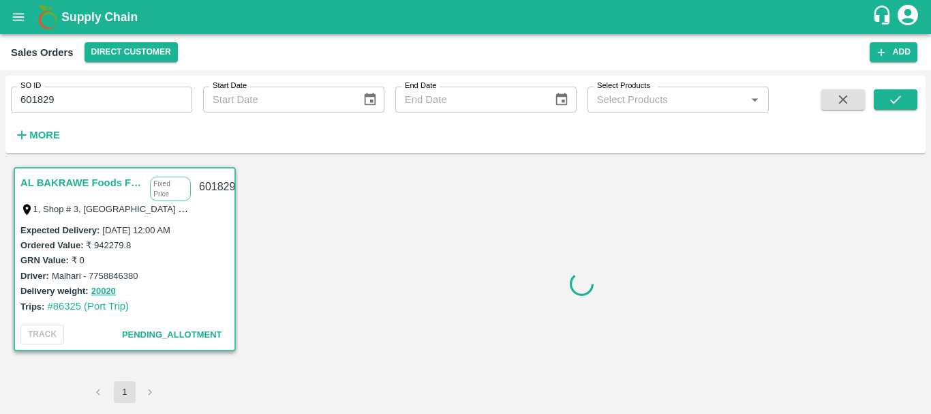
click at [25, 102] on input "601829" at bounding box center [101, 100] width 181 height 26
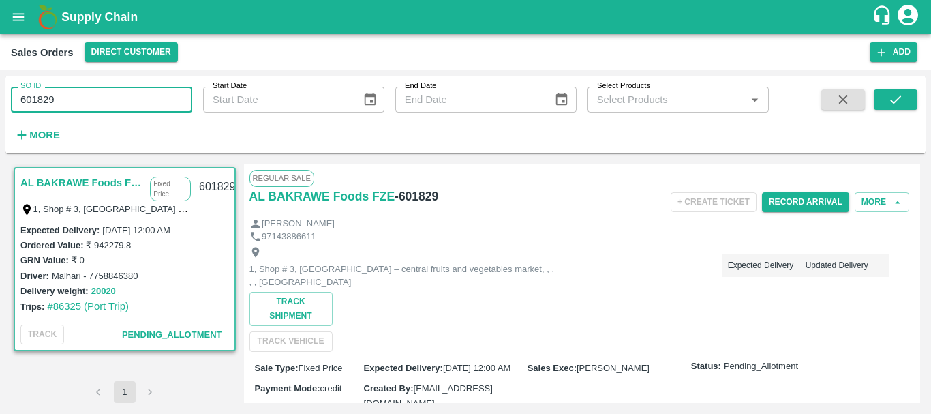
click at [25, 102] on input "601829" at bounding box center [101, 100] width 181 height 26
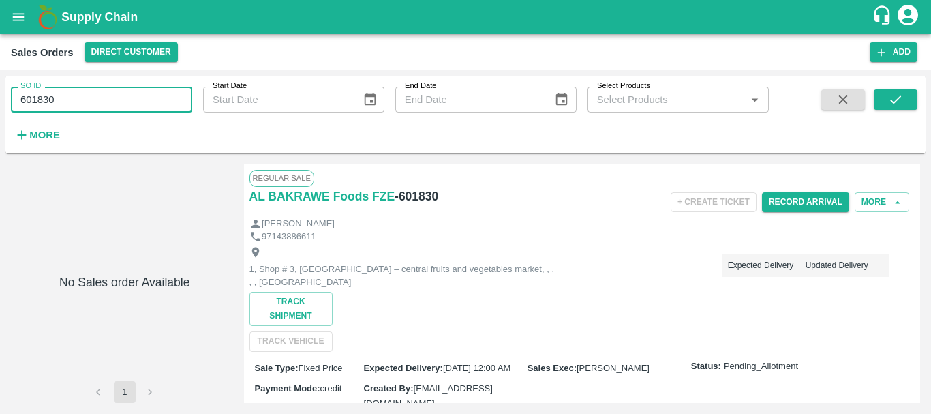
click at [42, 97] on input "601830" at bounding box center [101, 100] width 181 height 26
